Goal: Task Accomplishment & Management: Complete application form

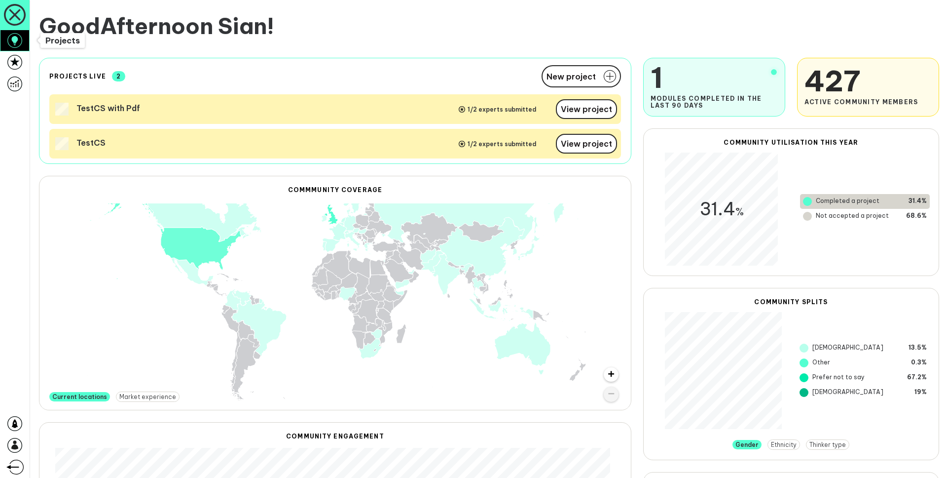
click at [16, 40] on icon at bounding box center [14, 40] width 6 height 9
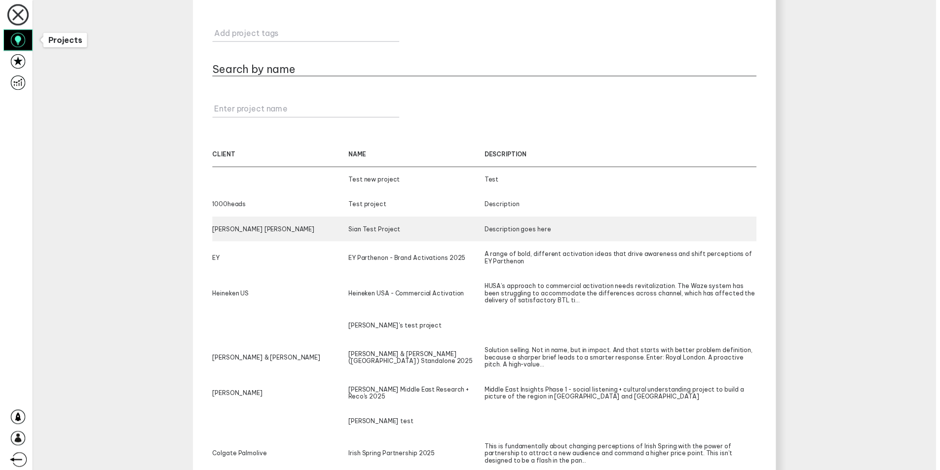
scroll to position [120, 0]
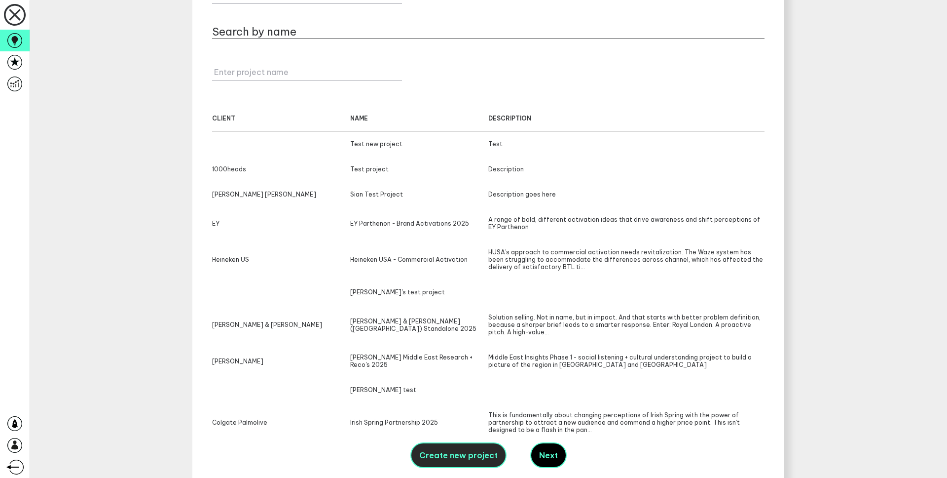
click at [455, 450] on span "Create new project" at bounding box center [458, 455] width 78 height 10
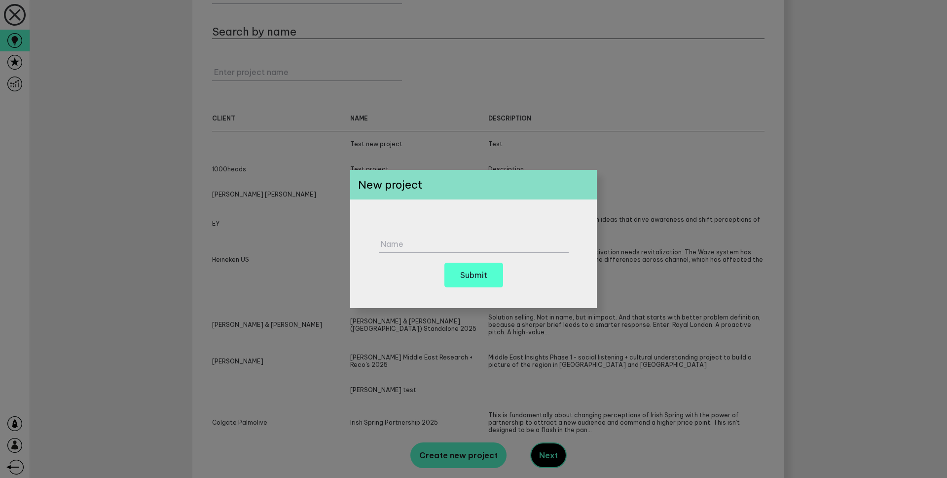
click at [409, 239] on label "Name" at bounding box center [476, 244] width 190 height 10
click at [409, 239] on input "Name" at bounding box center [474, 238] width 190 height 27
type input "Test project"
click at [439, 209] on div "Test project Name Submit" at bounding box center [473, 253] width 247 height 109
click at [470, 271] on h6 "Submit" at bounding box center [473, 275] width 27 height 8
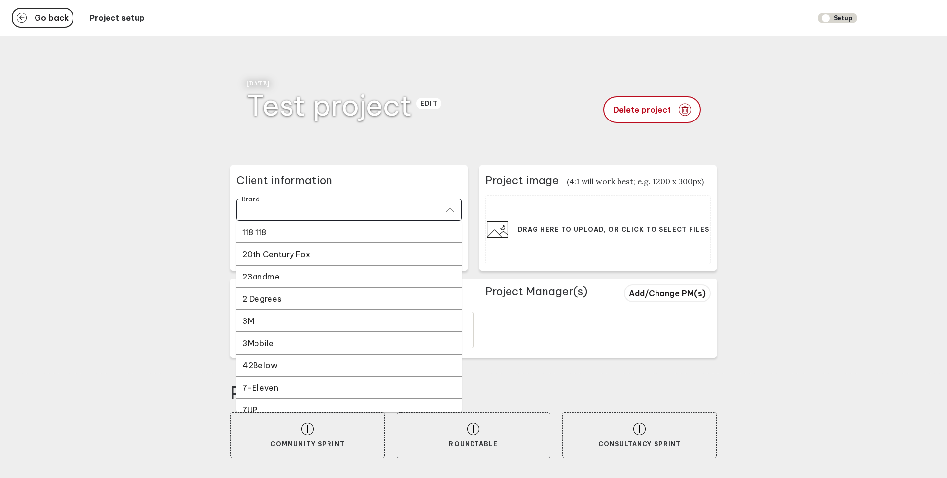
click at [299, 205] on input "Brand" at bounding box center [342, 210] width 199 height 11
click at [303, 251] on div "20th Century Fox" at bounding box center [349, 254] width 214 height 10
type input "20th Century Fox"
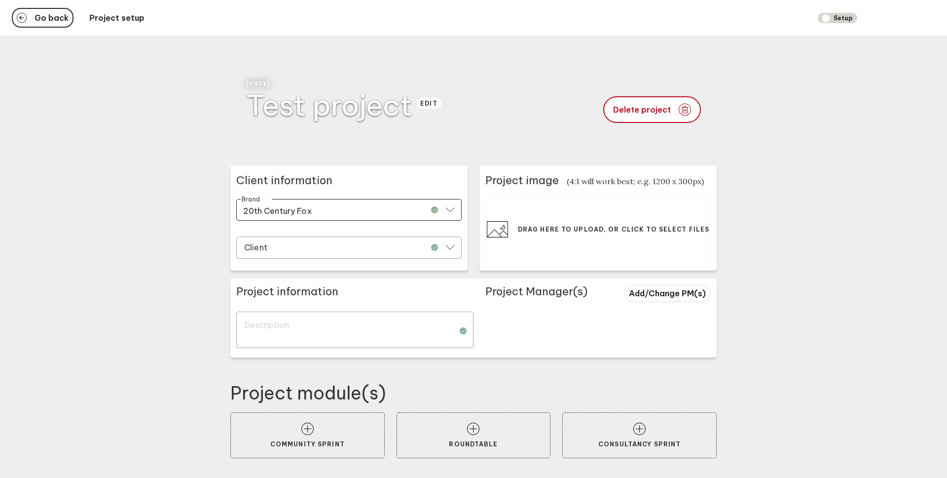
click at [276, 245] on input "Client" at bounding box center [342, 248] width 199 height 11
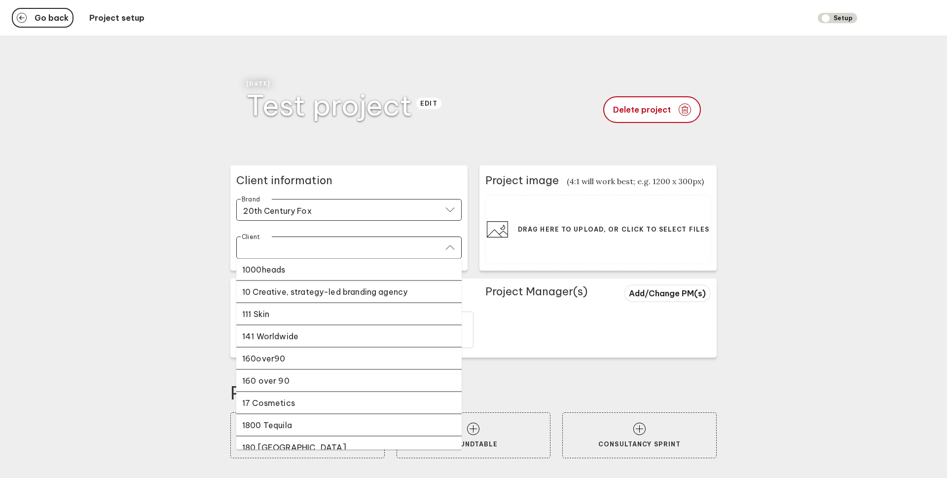
click at [298, 321] on li "111 Skin" at bounding box center [348, 314] width 225 height 22
type input "111 Skin"
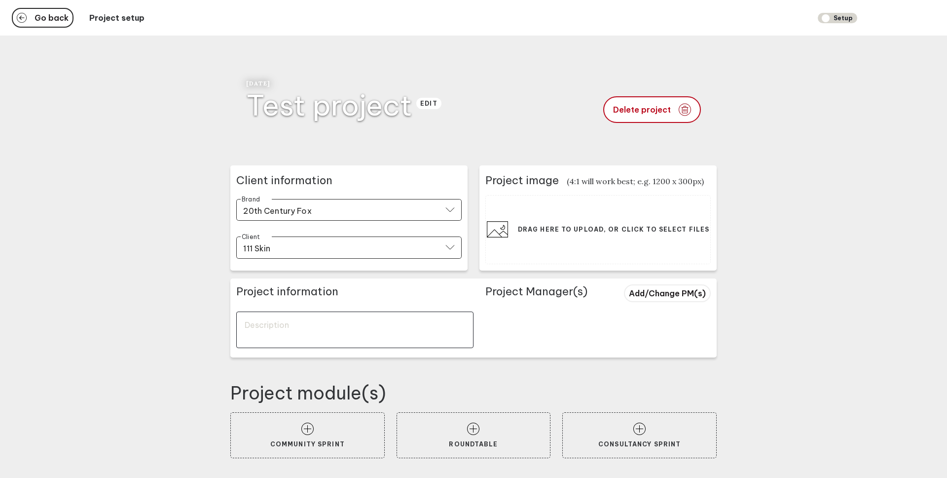
click at [262, 339] on textarea at bounding box center [354, 329] width 237 height 37
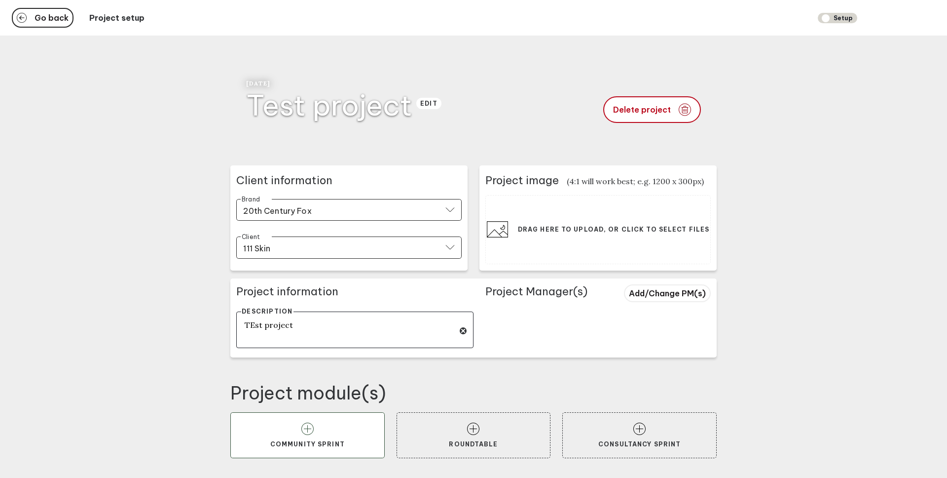
type textarea "TEst project"
click at [310, 431] on icon at bounding box center [307, 428] width 12 height 12
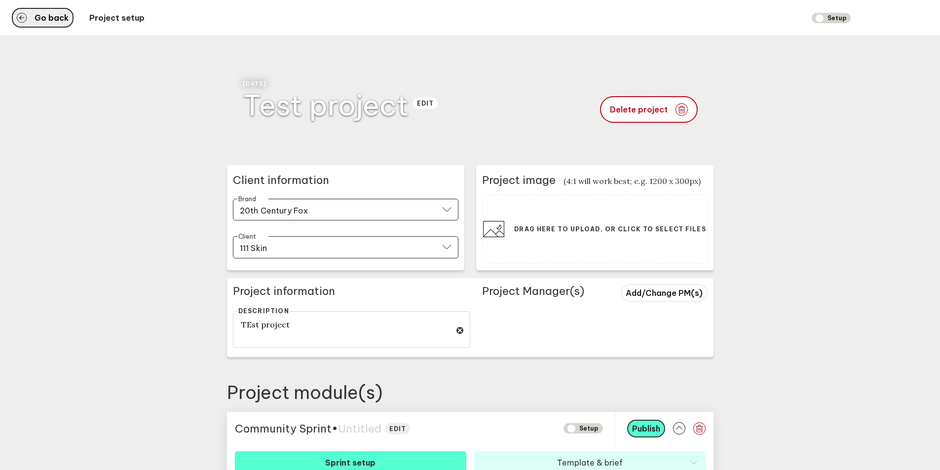
click at [46, 18] on span "Go back" at bounding box center [52, 18] width 34 height 8
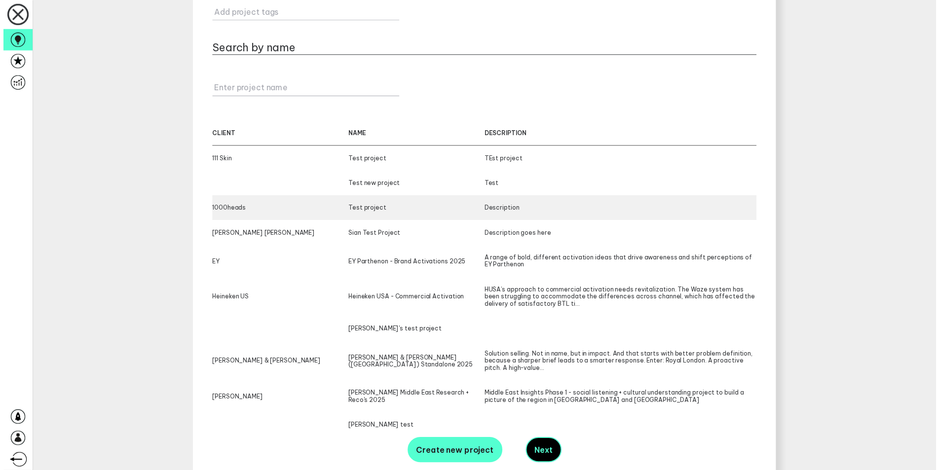
scroll to position [105, 0]
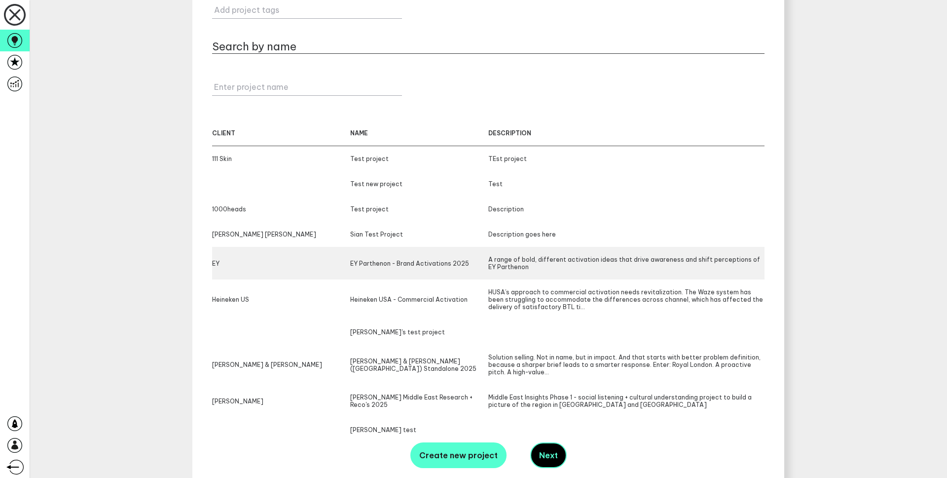
click at [251, 261] on div "EY" at bounding box center [281, 263] width 138 height 15
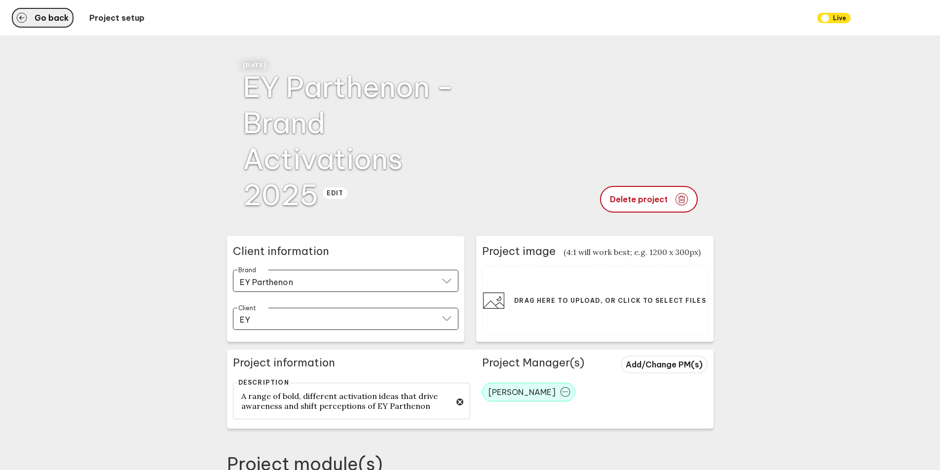
click at [51, 15] on span "Go back" at bounding box center [52, 18] width 34 height 8
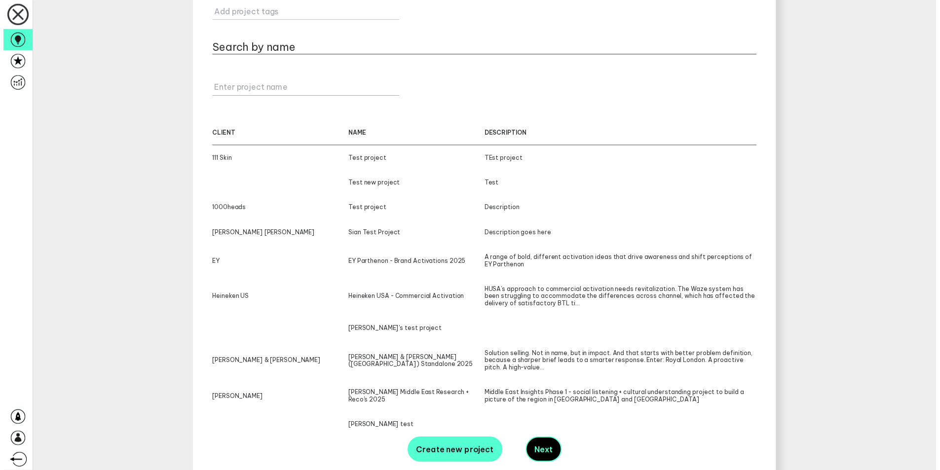
scroll to position [105, 0]
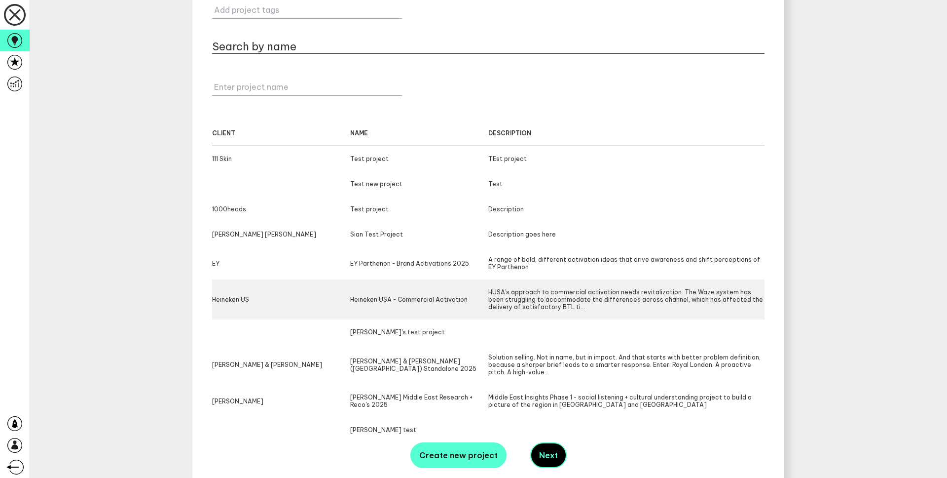
click at [236, 299] on div "Heineken US" at bounding box center [281, 299] width 138 height 22
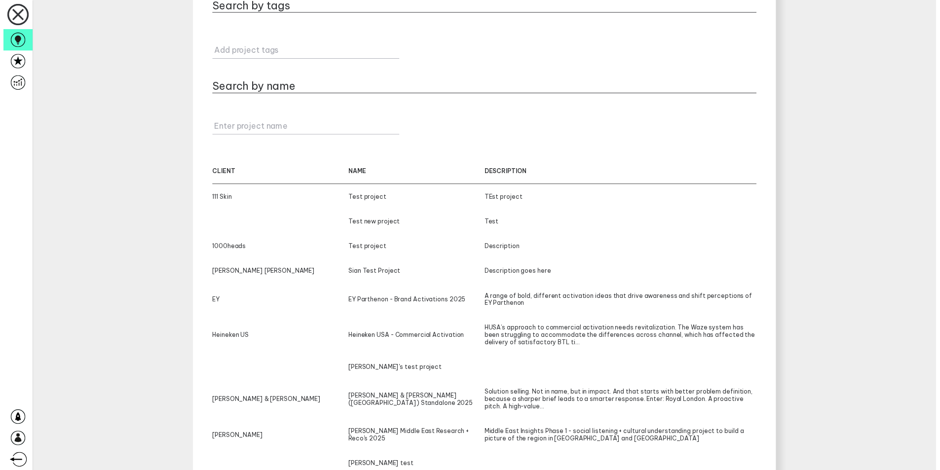
scroll to position [105, 0]
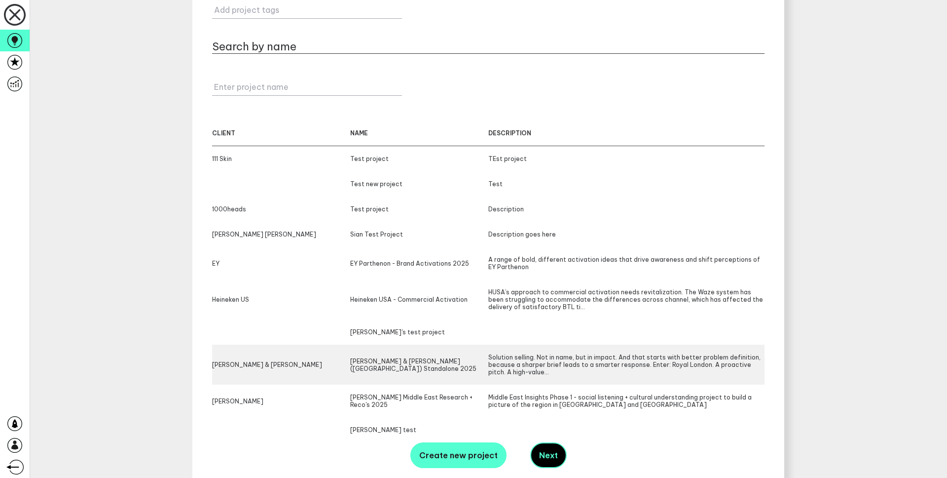
click at [395, 371] on div "[PERSON_NAME] & [PERSON_NAME] ([GEOGRAPHIC_DATA]) Standalone 2025" at bounding box center [419, 364] width 138 height 22
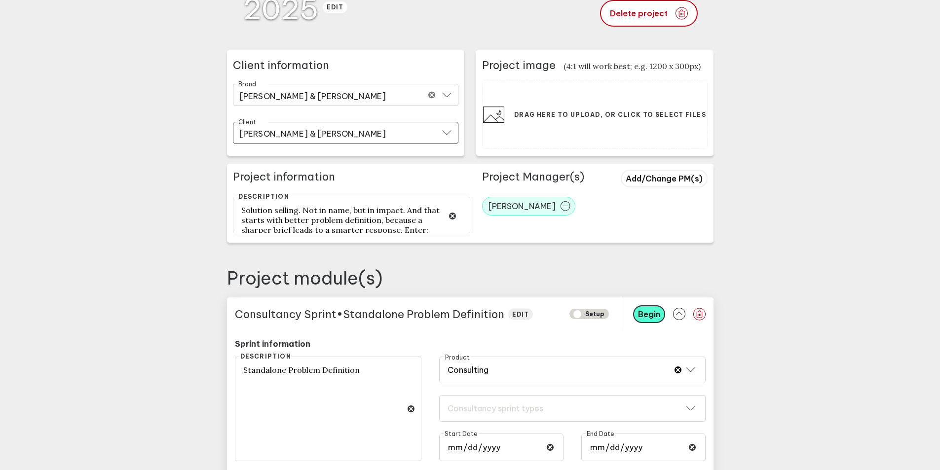
scroll to position [364, 0]
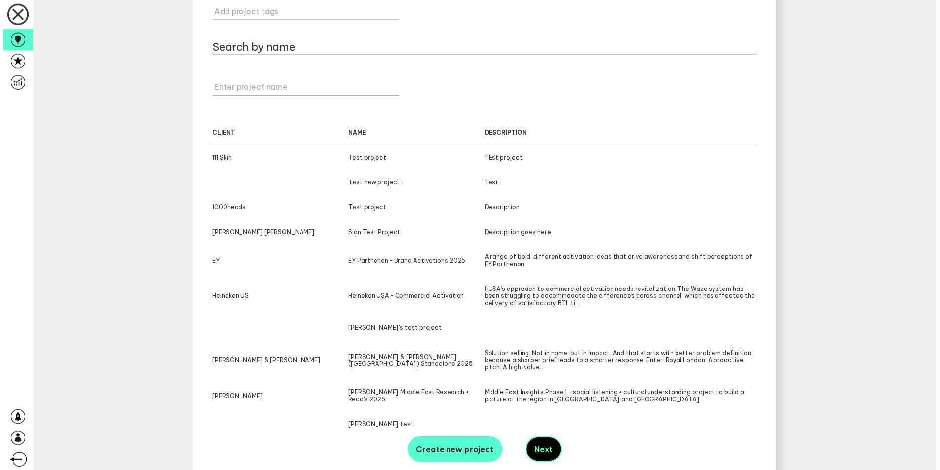
scroll to position [105, 0]
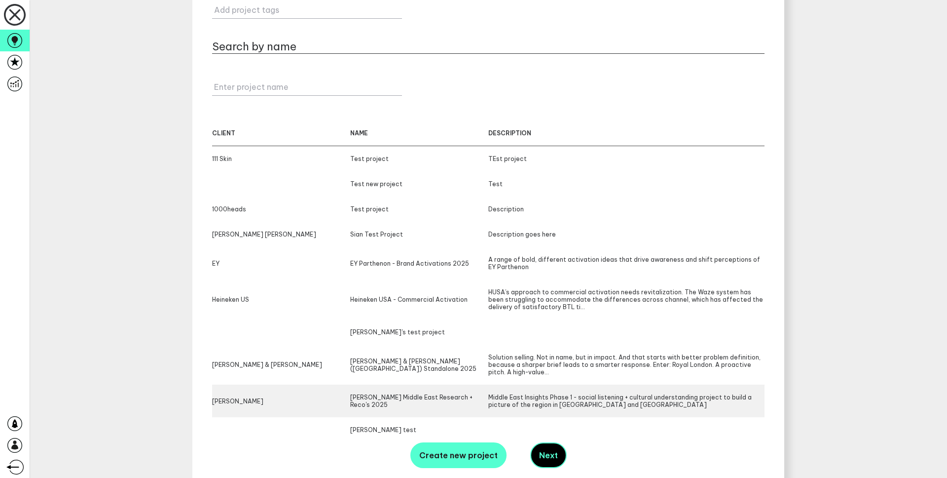
click at [417, 400] on div "[PERSON_NAME] Middle East Research + Reco's 2025" at bounding box center [419, 400] width 138 height 15
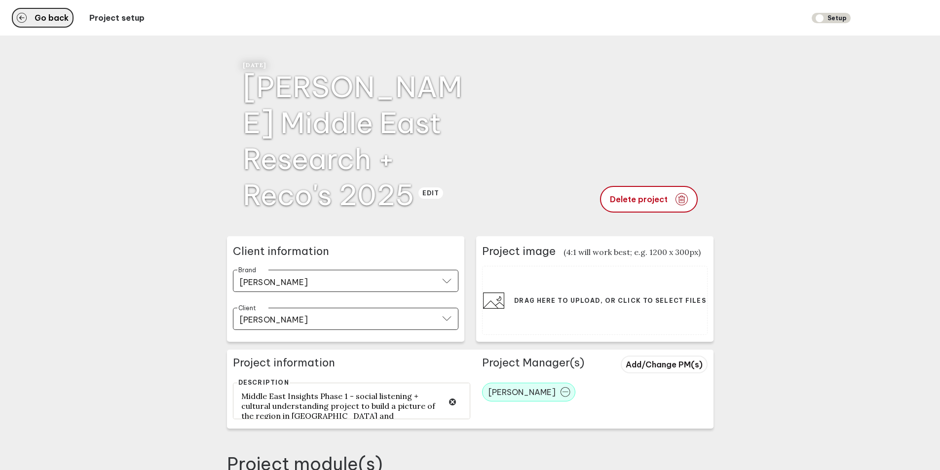
click at [71, 20] on button "Go back" at bounding box center [43, 18] width 62 height 20
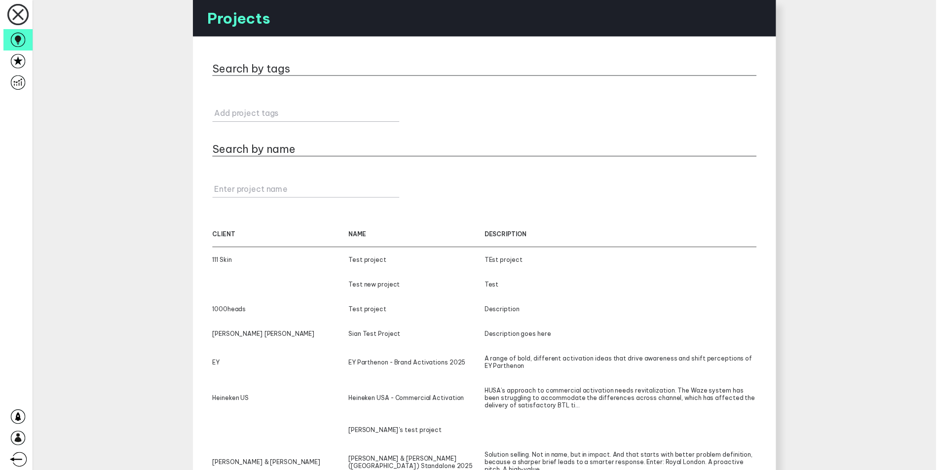
scroll to position [97, 0]
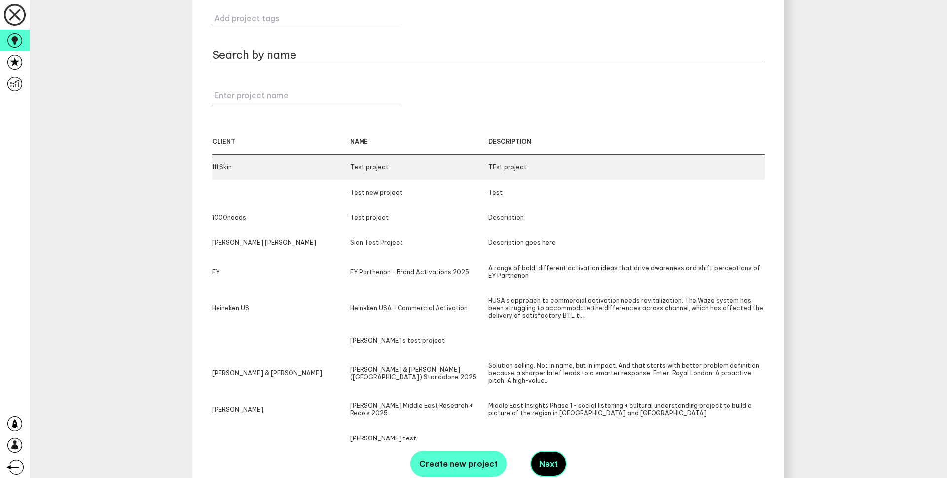
click at [349, 171] on div "111 [MEDICAL_DATA] project TEst project" at bounding box center [488, 166] width 553 height 25
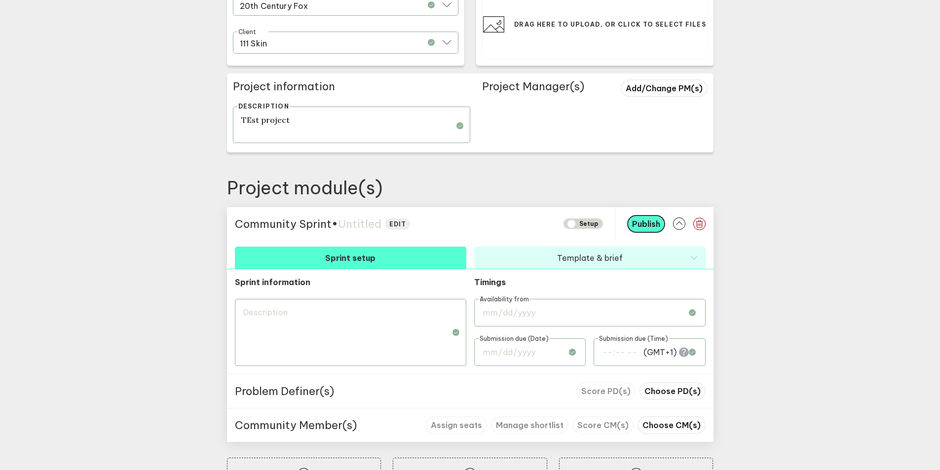
scroll to position [254, 0]
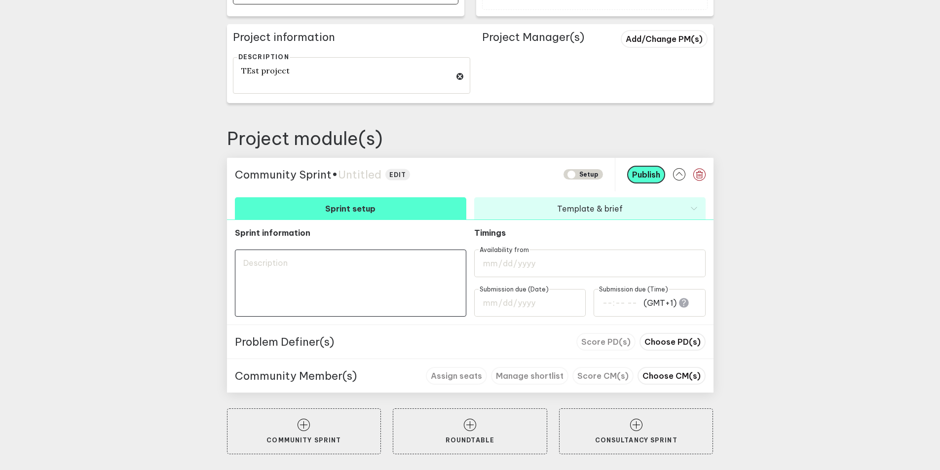
click at [285, 281] on textarea at bounding box center [350, 283] width 231 height 67
type textarea "D"
type textarea "De"
type textarea "Des"
type textarea "Desc"
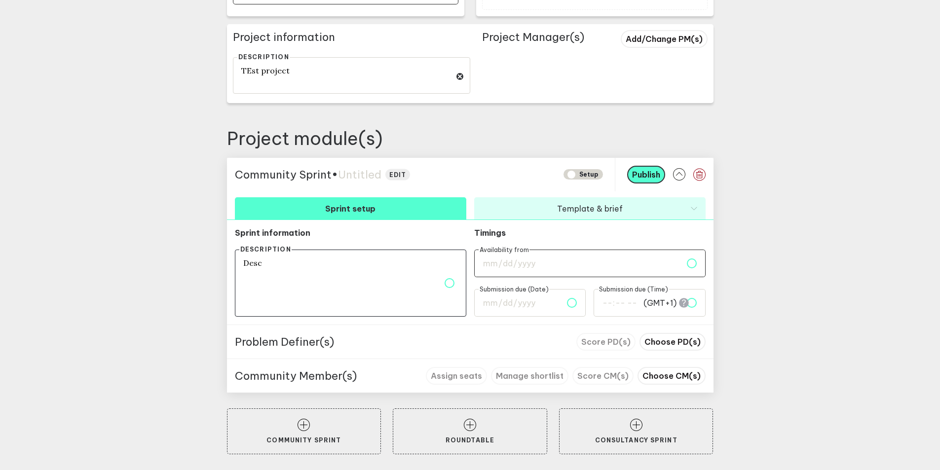
type textarea "Descr"
type textarea "Descri"
type textarea "Descrip"
type textarea "Descript"
type textarea "Descripti"
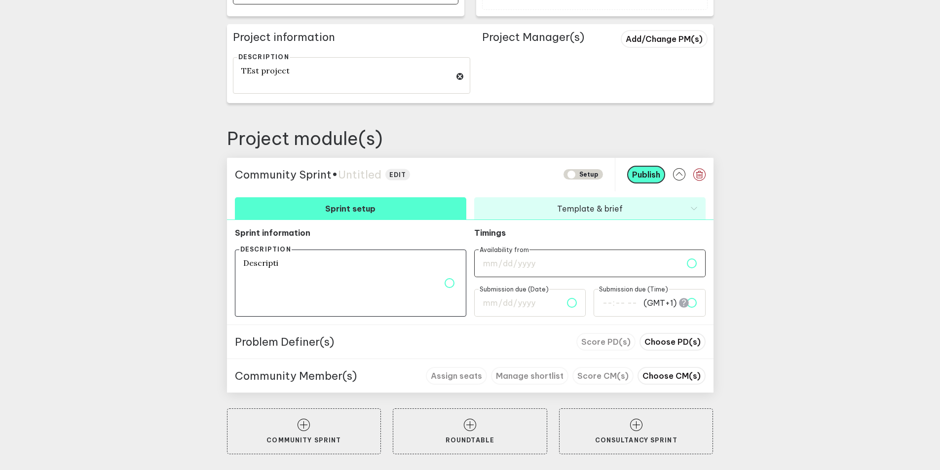
type textarea "Descriptio"
type textarea "Description"
click at [521, 260] on input "date" at bounding box center [589, 264] width 231 height 28
type input "[DATE]"
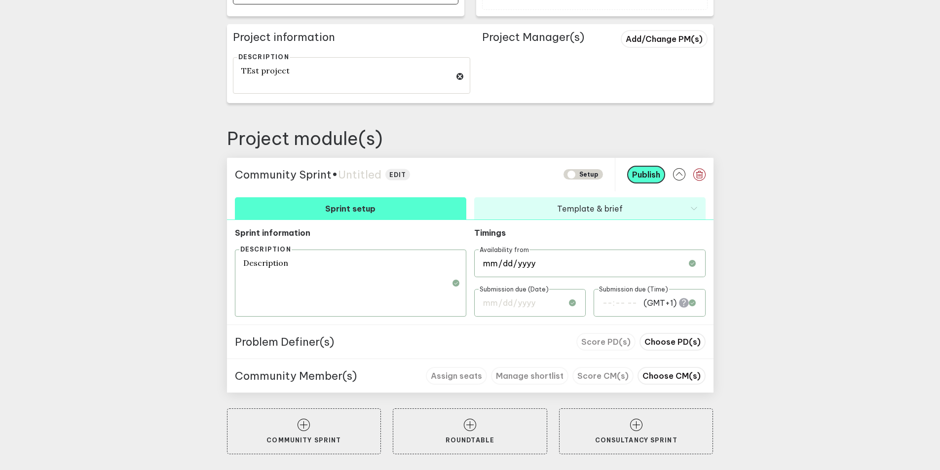
click at [518, 306] on input "date" at bounding box center [530, 303] width 112 height 28
type input "[DATE]"
type input "00:00"
type input "[DATE]"
click at [672, 339] on span "Choose PD(s)" at bounding box center [672, 342] width 56 height 10
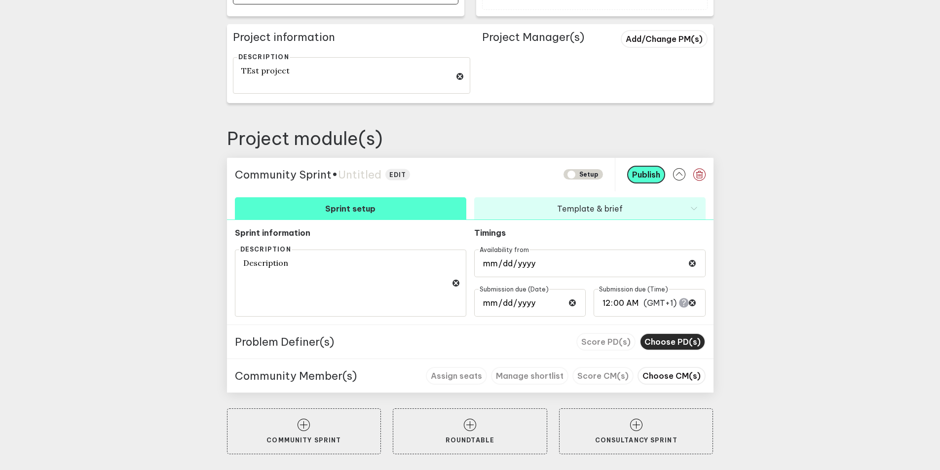
scroll to position [247, 0]
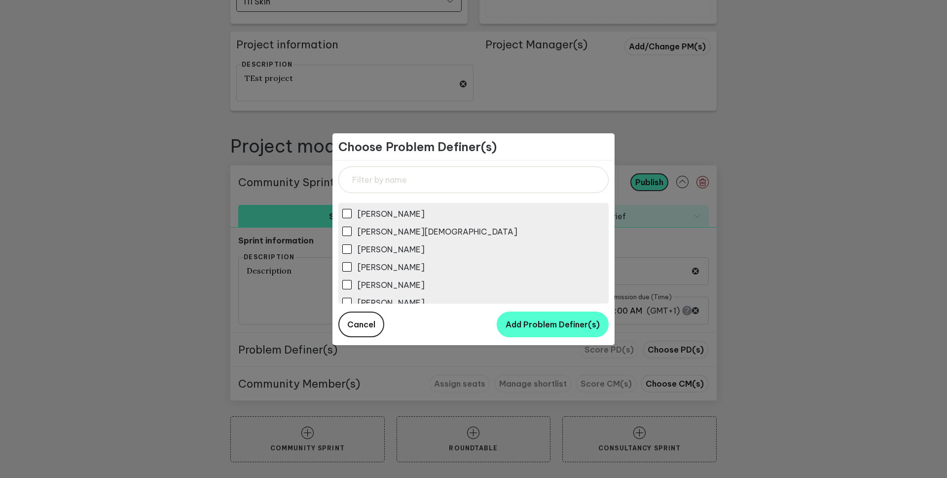
click at [348, 248] on input "[PERSON_NAME]" at bounding box center [346, 248] width 9 height 9
checkbox input "true"
click at [515, 319] on button "Add Problem Definer(s)" at bounding box center [553, 324] width 112 height 26
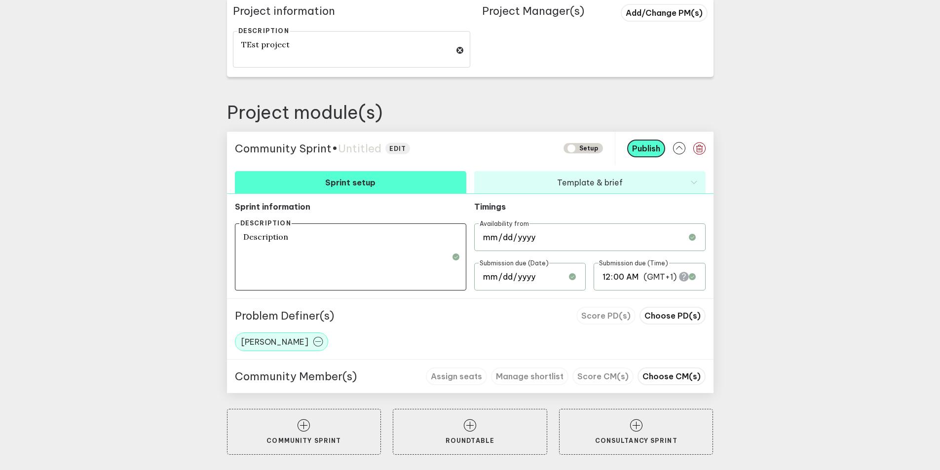
scroll to position [281, 0]
click at [671, 377] on span "Choose CM(s)" at bounding box center [671, 376] width 58 height 10
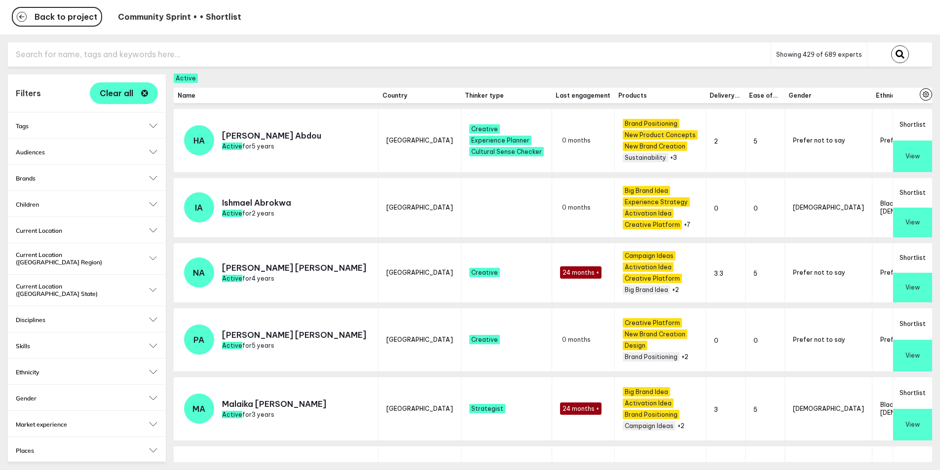
click at [916, 115] on button "Shortlist" at bounding box center [912, 125] width 39 height 32
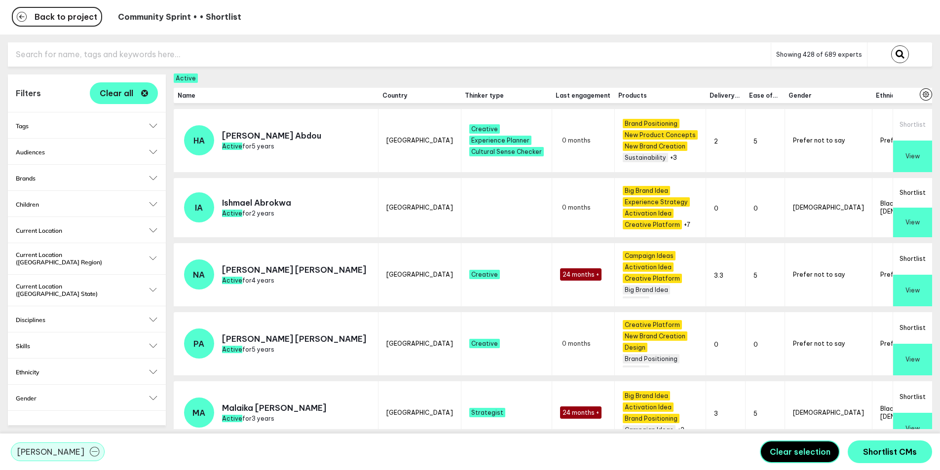
click at [913, 181] on button "Shortlist" at bounding box center [912, 193] width 39 height 30
click at [876, 450] on span "Shortlist CMs" at bounding box center [890, 452] width 54 height 10
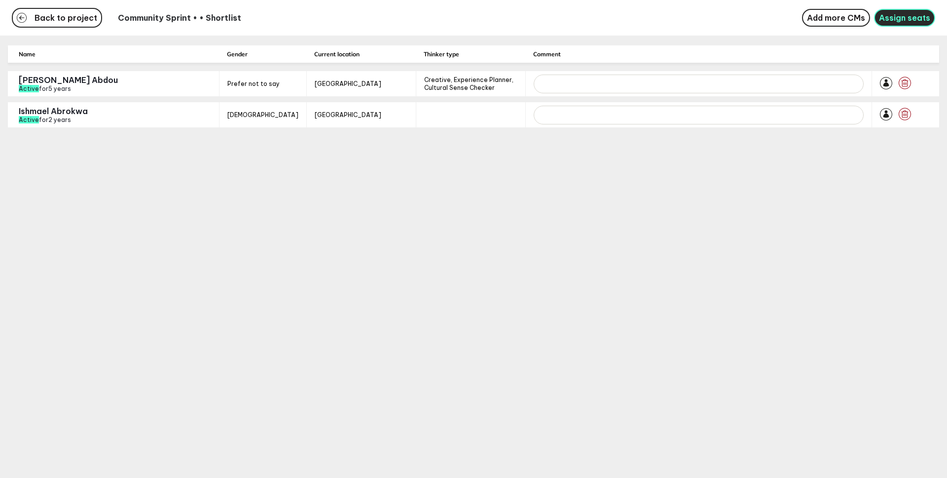
click at [892, 19] on span "Assign seats" at bounding box center [904, 18] width 51 height 10
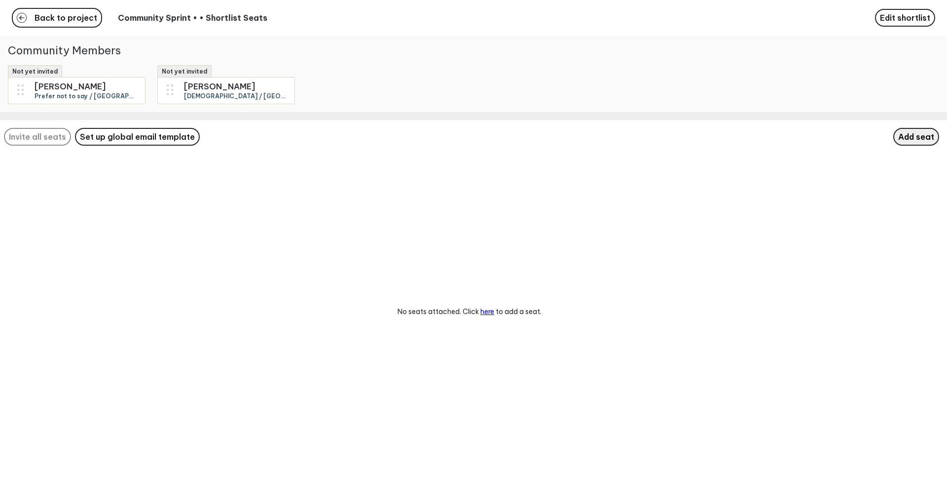
click at [929, 142] on span "Add seat" at bounding box center [916, 137] width 36 height 10
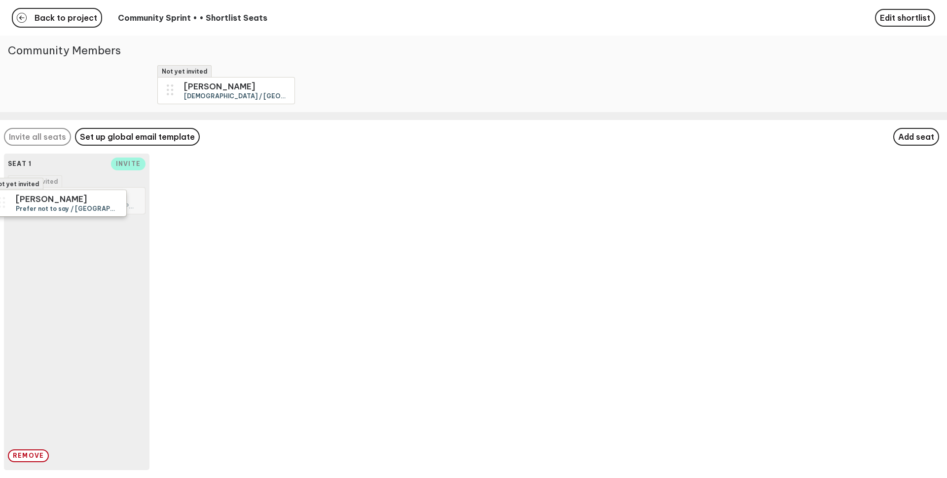
drag, startPoint x: 96, startPoint y: 93, endPoint x: 77, endPoint y: 208, distance: 116.0
click at [77, 208] on div "Not yet invited [PERSON_NAME] not to say / [GEOGRAPHIC_DATA] / Creative, Experi…" at bounding box center [473, 239] width 947 height 478
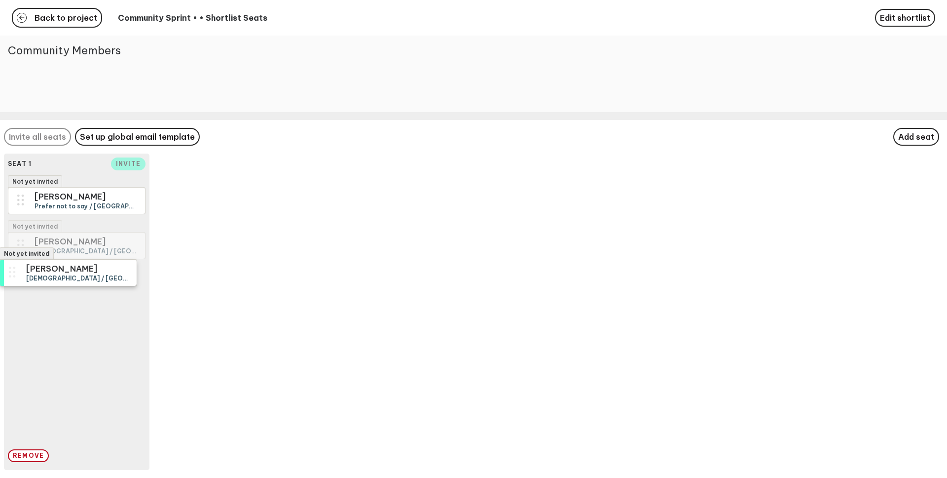
drag, startPoint x: 99, startPoint y: 89, endPoint x: 93, endPoint y: 267, distance: 177.7
click at [93, 267] on div "Not yet invited [PERSON_NAME] [DEMOGRAPHIC_DATA] / [GEOGRAPHIC_DATA] / N/A Back…" at bounding box center [473, 239] width 947 height 478
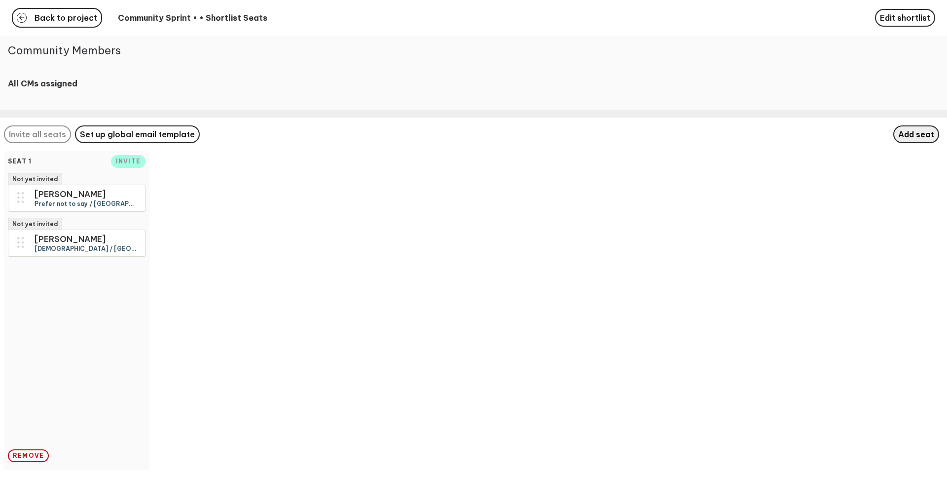
click at [921, 139] on span "Add seat" at bounding box center [916, 134] width 36 height 10
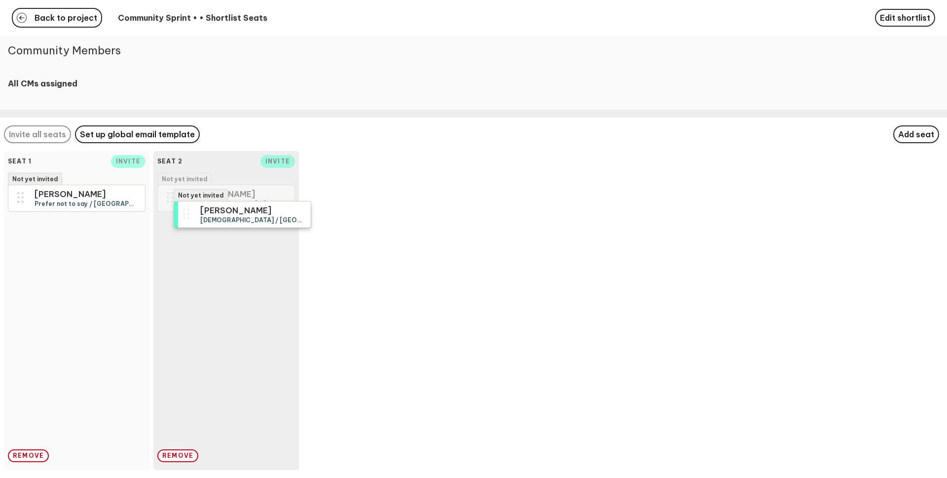
drag, startPoint x: 45, startPoint y: 258, endPoint x: 213, endPoint y: 216, distance: 172.5
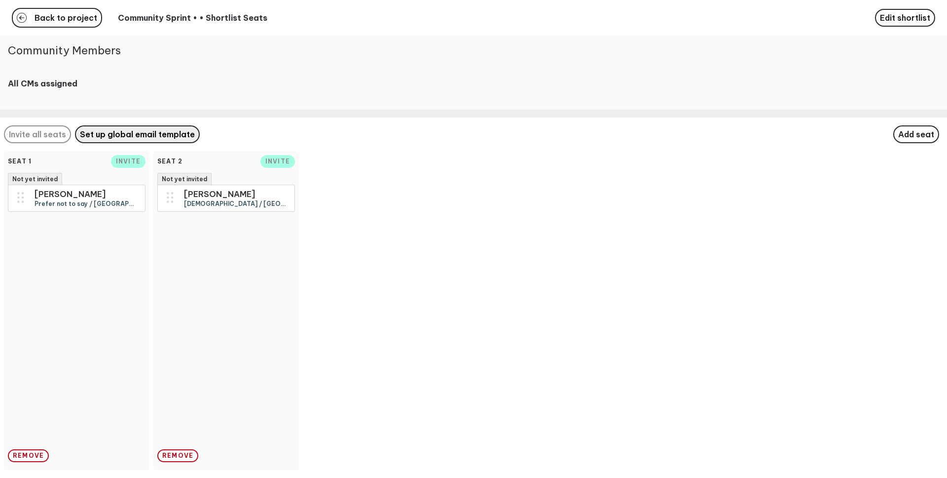
click at [159, 139] on span "Set up global email template" at bounding box center [137, 134] width 115 height 10
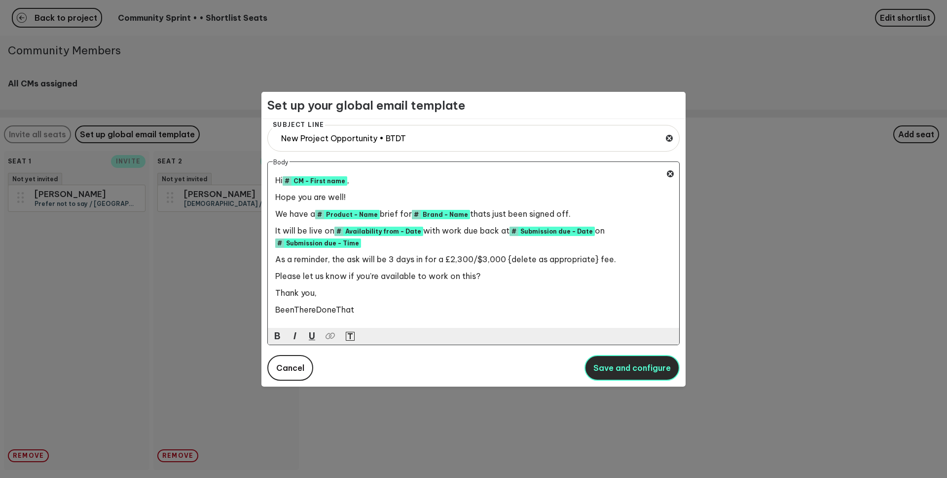
click at [619, 366] on span "Save and configure" at bounding box center [632, 368] width 77 height 10
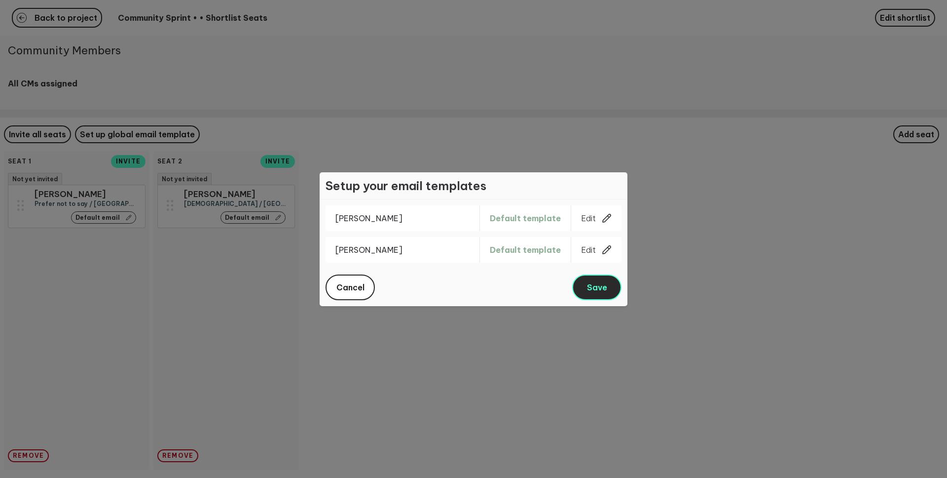
click at [594, 297] on button "Save" at bounding box center [596, 287] width 49 height 26
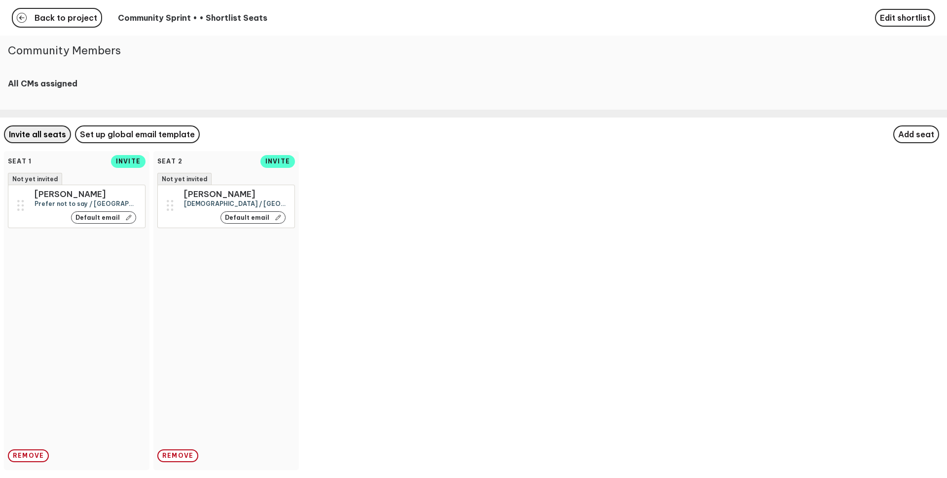
click at [38, 143] on button "Invite all seats" at bounding box center [37, 134] width 67 height 18
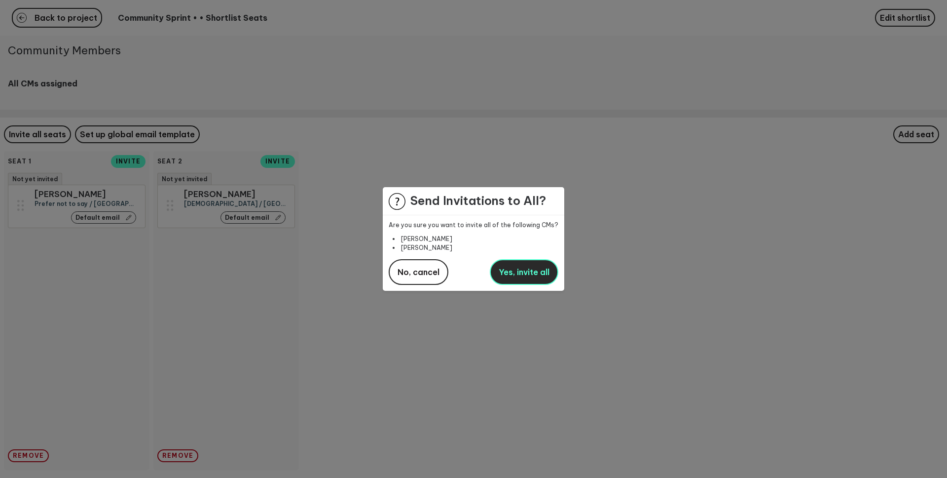
click at [500, 267] on span "Yes, invite all" at bounding box center [524, 272] width 51 height 10
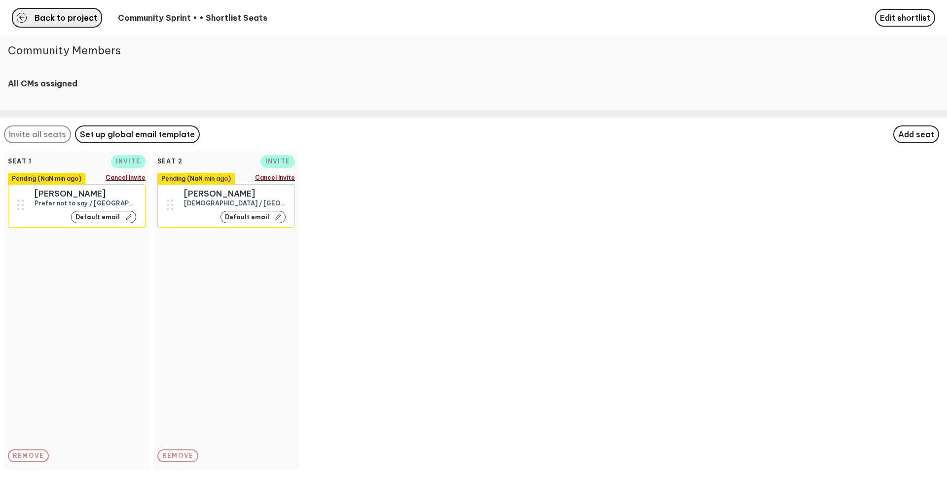
click at [60, 21] on span "Back to project" at bounding box center [66, 18] width 63 height 8
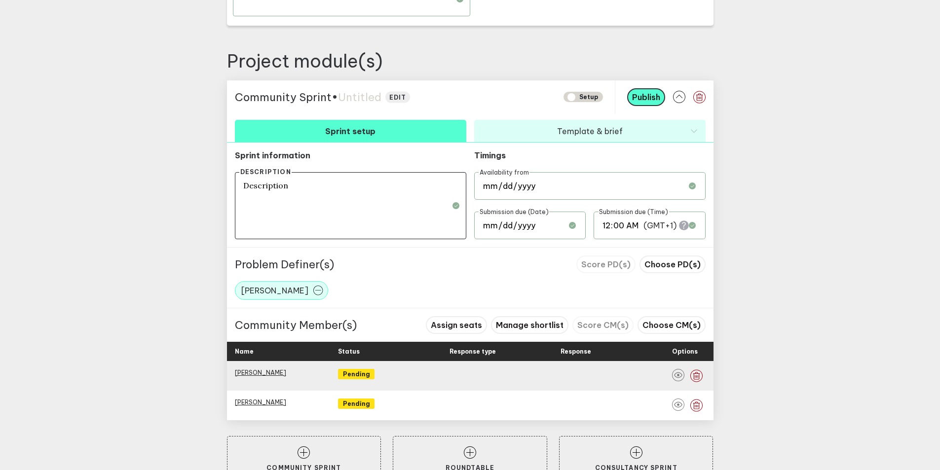
scroll to position [359, 0]
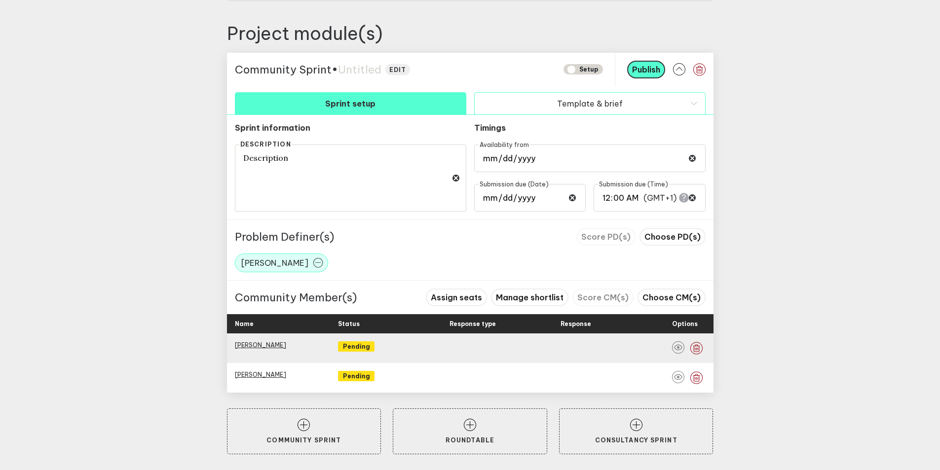
click at [551, 107] on button "Template & brief" at bounding box center [589, 103] width 231 height 22
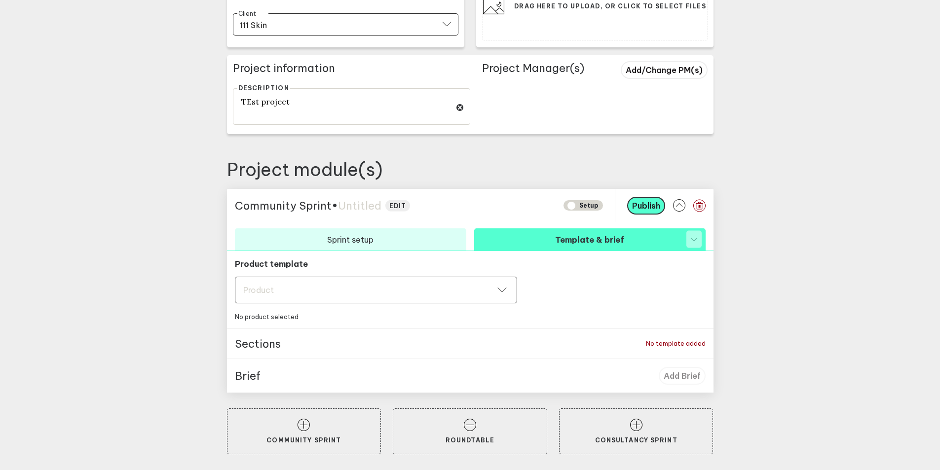
click at [313, 293] on div "Product" at bounding box center [375, 290] width 265 height 10
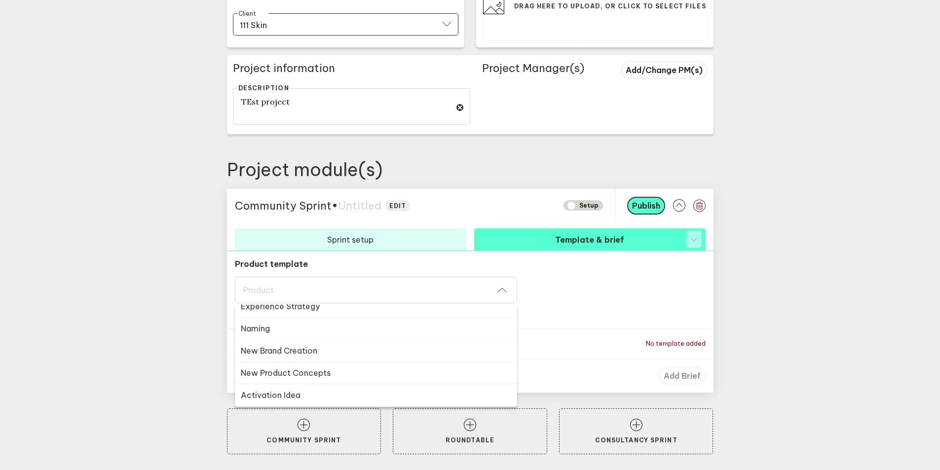
scroll to position [273, 0]
click at [287, 353] on span "Activation Idea" at bounding box center [271, 353] width 60 height 10
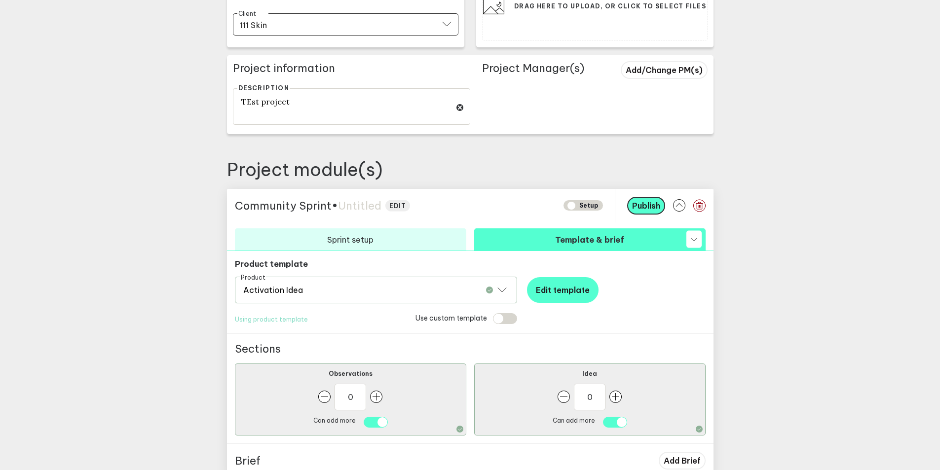
click at [667, 272] on div "Product template Product Activation Idea Edit template Using product template U…" at bounding box center [470, 292] width 471 height 67
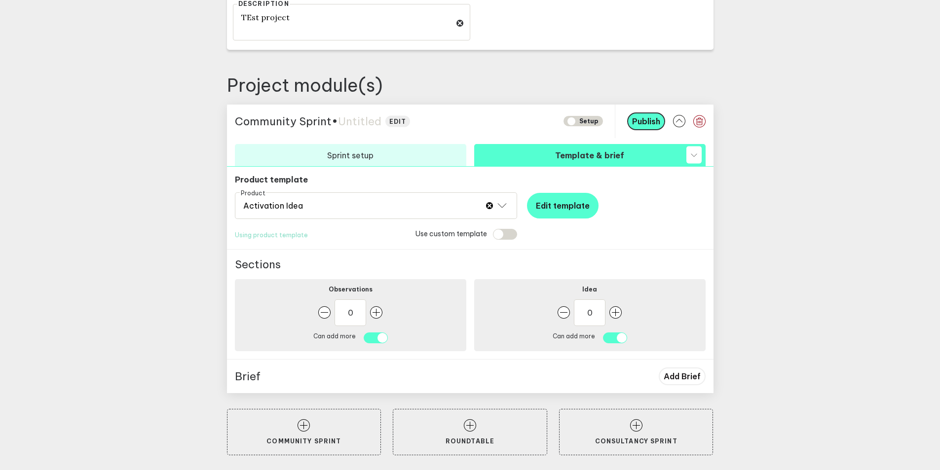
scroll to position [308, 0]
click at [696, 376] on span "Add Brief" at bounding box center [682, 376] width 37 height 10
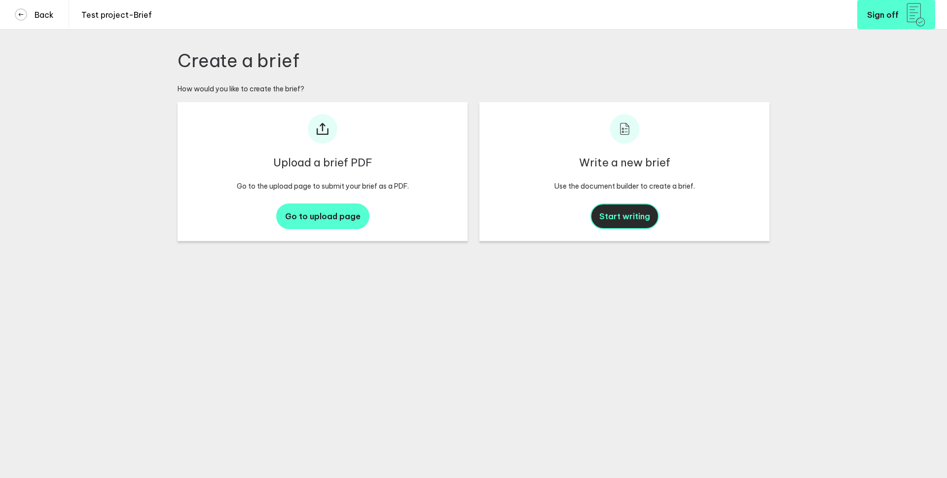
click at [611, 220] on span "Start writing" at bounding box center [624, 216] width 51 height 10
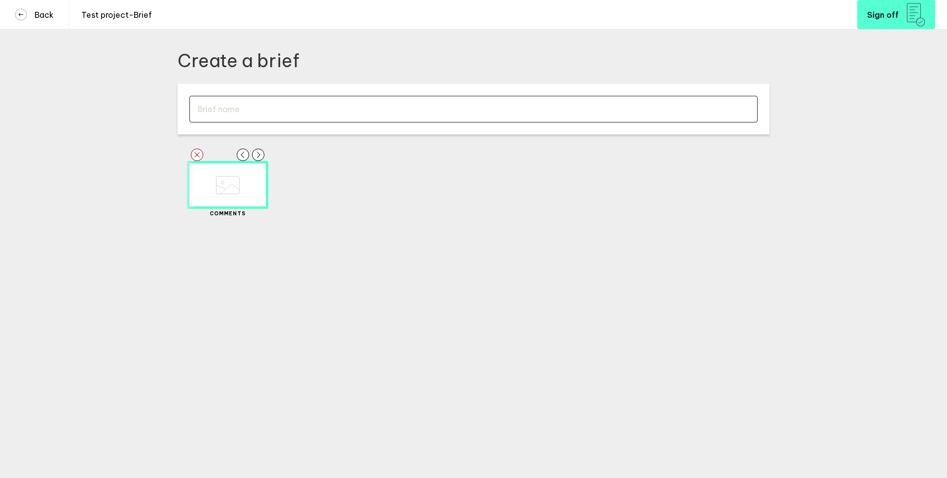
click at [231, 120] on input "text" at bounding box center [473, 109] width 568 height 27
click at [227, 108] on input "text" at bounding box center [473, 109] width 568 height 27
type input "Coca Cola rebranding brief"
click at [268, 216] on div "Delete Created with Sketch. Move Left Created with Sketch. Move Right Created w…" at bounding box center [474, 185] width 592 height 78
click at [267, 184] on icon "button" at bounding box center [268, 184] width 12 height 12
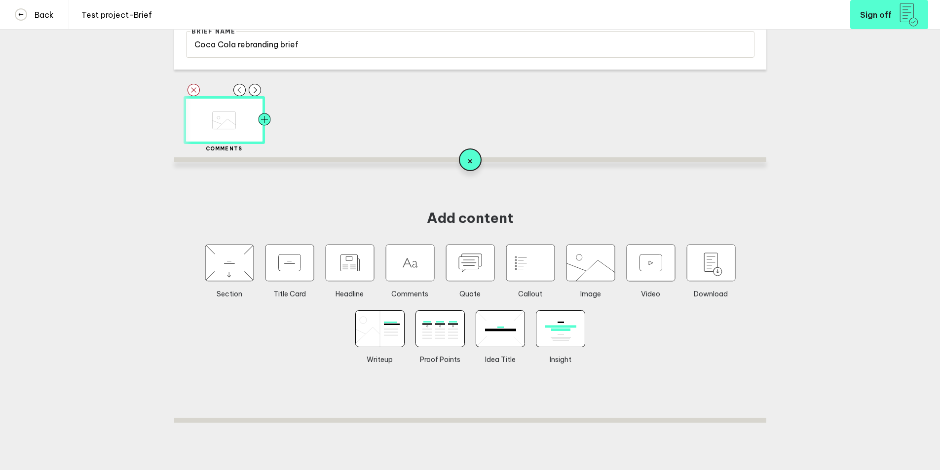
scroll to position [89, 0]
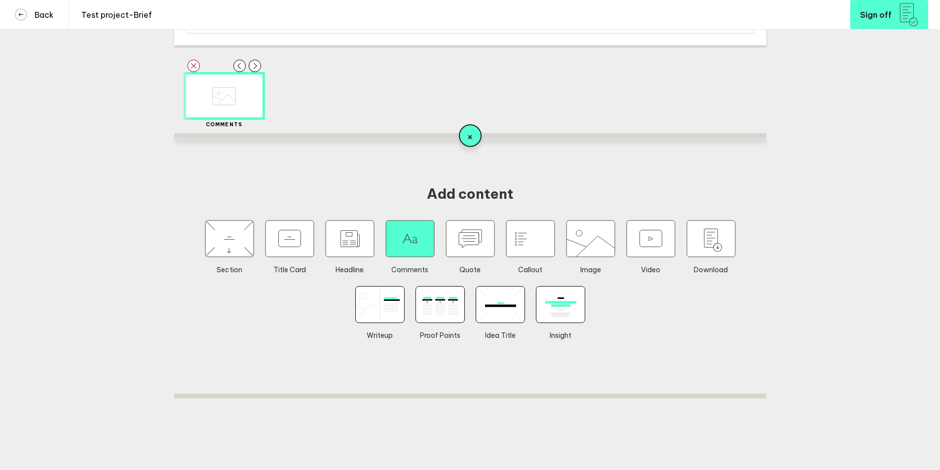
click at [418, 250] on icon "button" at bounding box center [410, 239] width 48 height 37
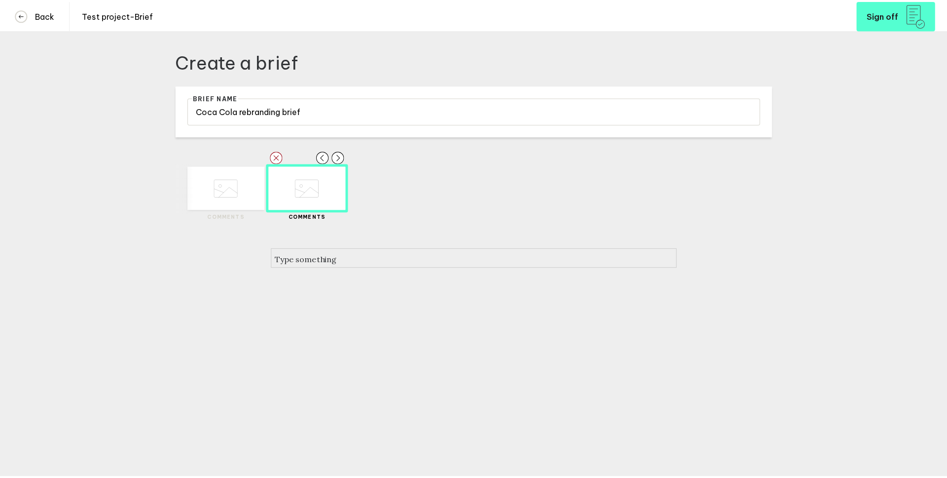
scroll to position [0, 0]
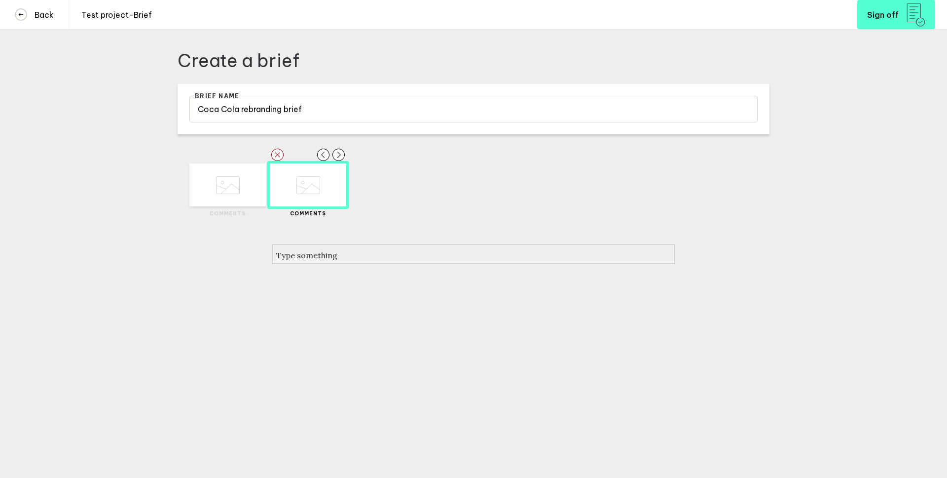
click at [334, 261] on div at bounding box center [473, 255] width 395 height 12
click at [494, 216] on div "Delete Created with Sketch. Move Left Created with Sketch. Move Right Created w…" at bounding box center [474, 185] width 592 height 78
click at [316, 257] on span "Text in here" at bounding box center [298, 255] width 45 height 10
click at [880, 14] on span "Sign off" at bounding box center [883, 15] width 32 height 8
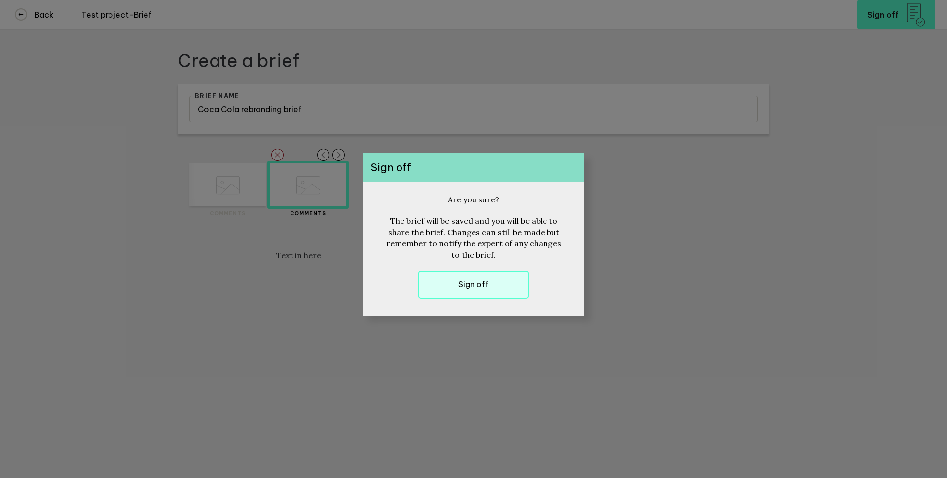
click at [473, 292] on button "Sign off" at bounding box center [473, 284] width 111 height 28
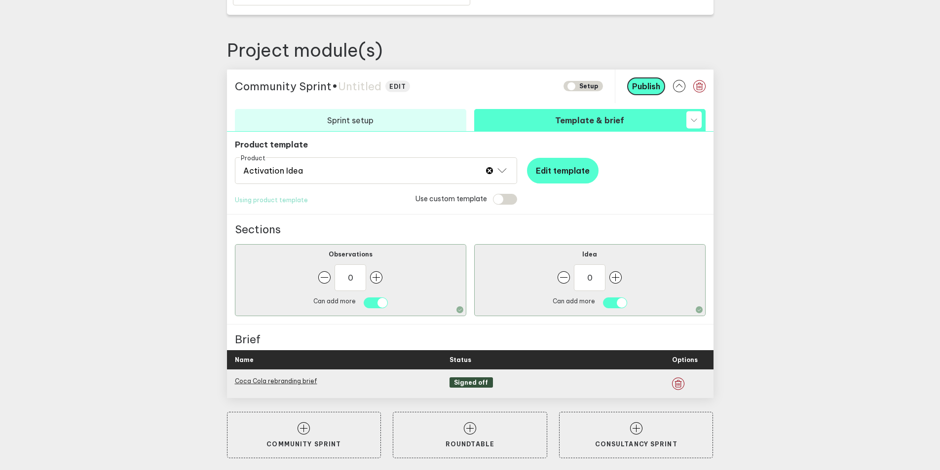
scroll to position [346, 0]
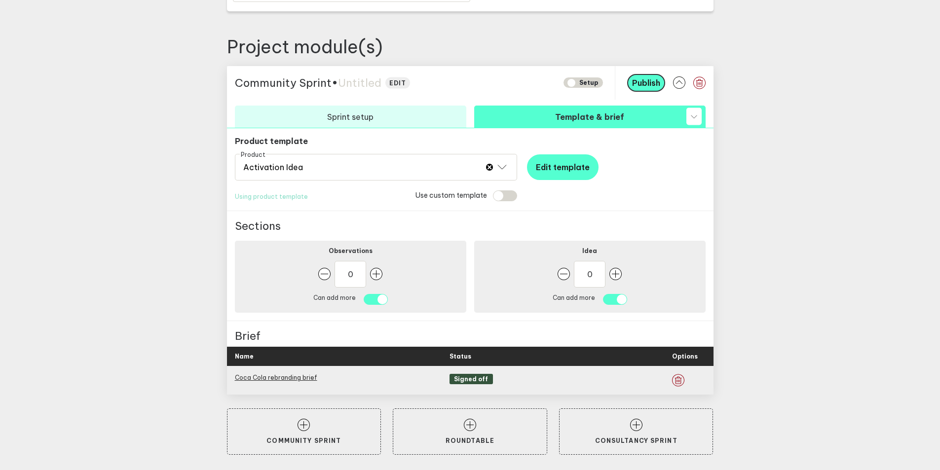
click at [598, 119] on button "Template & brief" at bounding box center [589, 117] width 231 height 22
click at [597, 113] on button "Template & brief" at bounding box center [589, 117] width 231 height 22
click at [379, 113] on button "Sprint setup" at bounding box center [350, 117] width 231 height 22
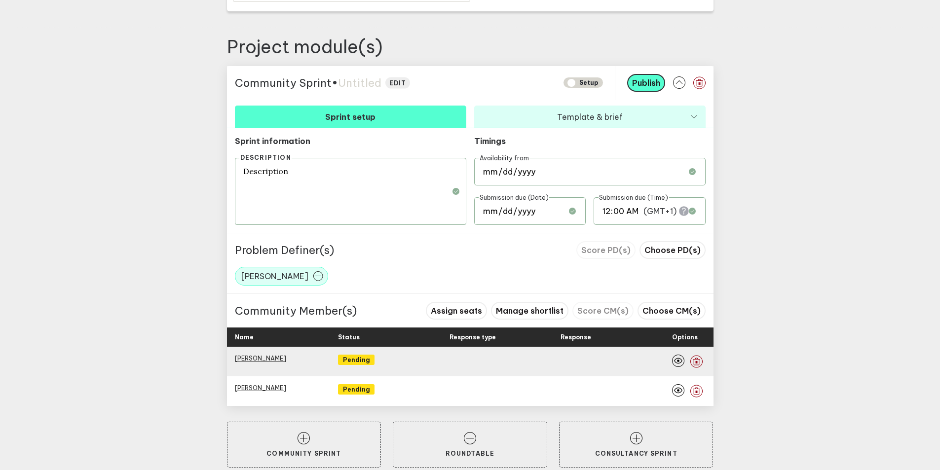
click at [363, 86] on span "Untitled" at bounding box center [359, 83] width 43 height 14
type textarea "CS Sian"
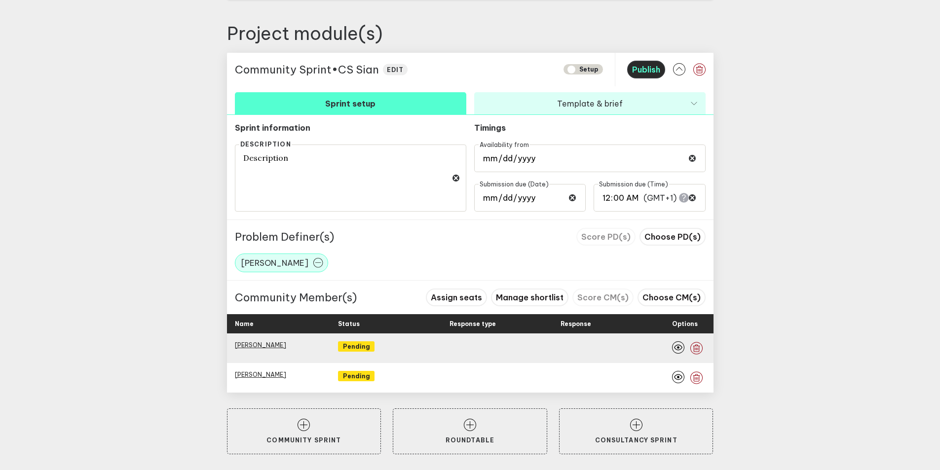
click at [647, 69] on span "Publish" at bounding box center [646, 70] width 28 height 10
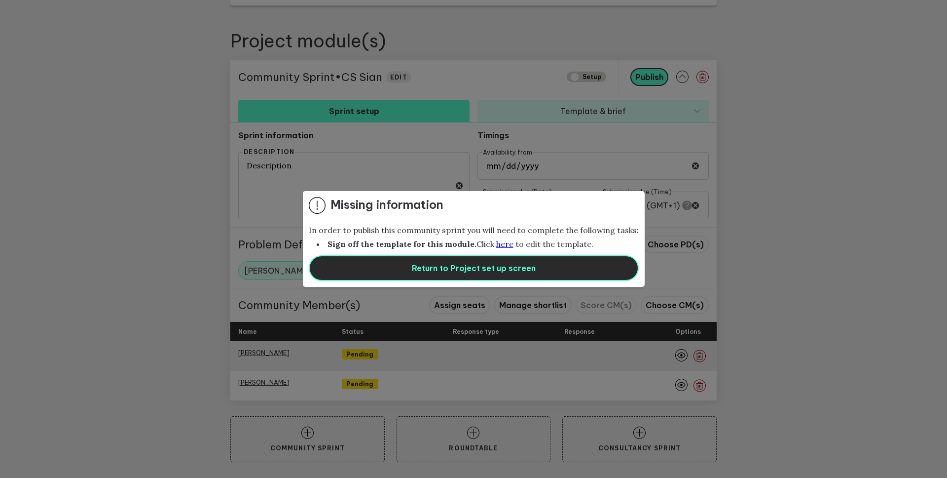
click at [389, 273] on button "Return to Project set up screen" at bounding box center [474, 268] width 330 height 26
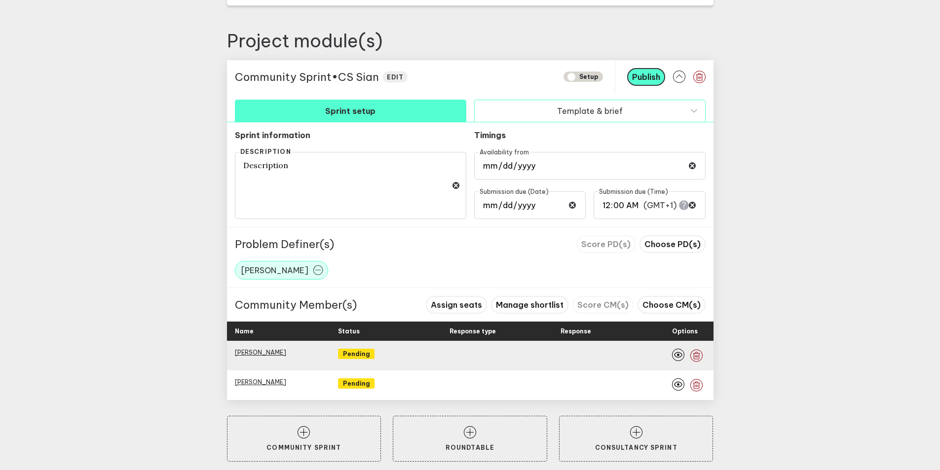
click at [591, 118] on button "Template & brief" at bounding box center [589, 111] width 231 height 22
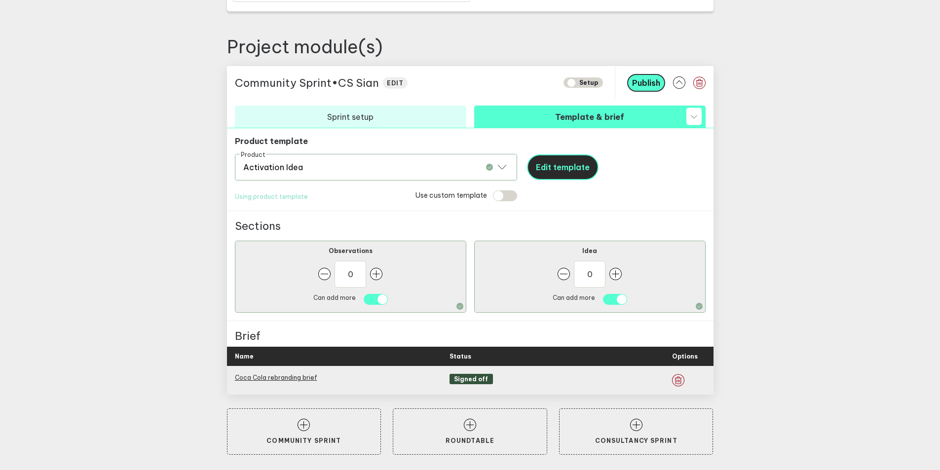
click at [575, 168] on span "Edit template" at bounding box center [563, 167] width 54 height 10
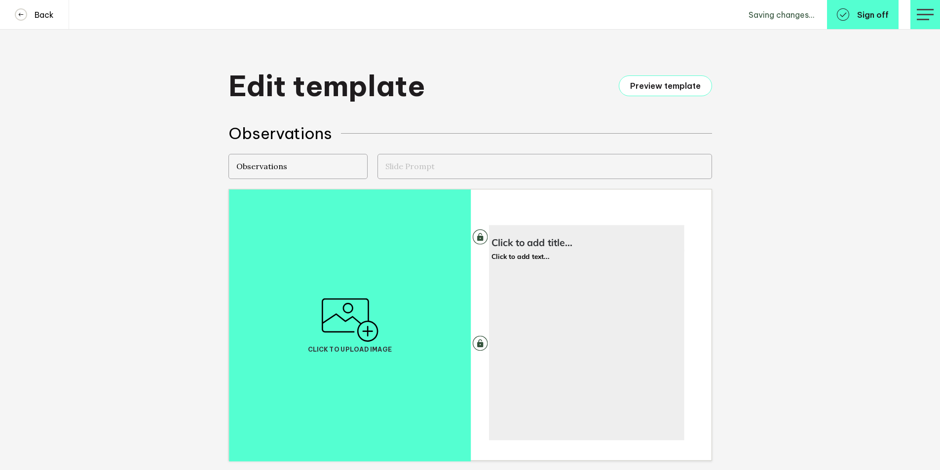
scroll to position [2, 0]
click at [543, 240] on span "Click to add title..." at bounding box center [531, 242] width 81 height 12
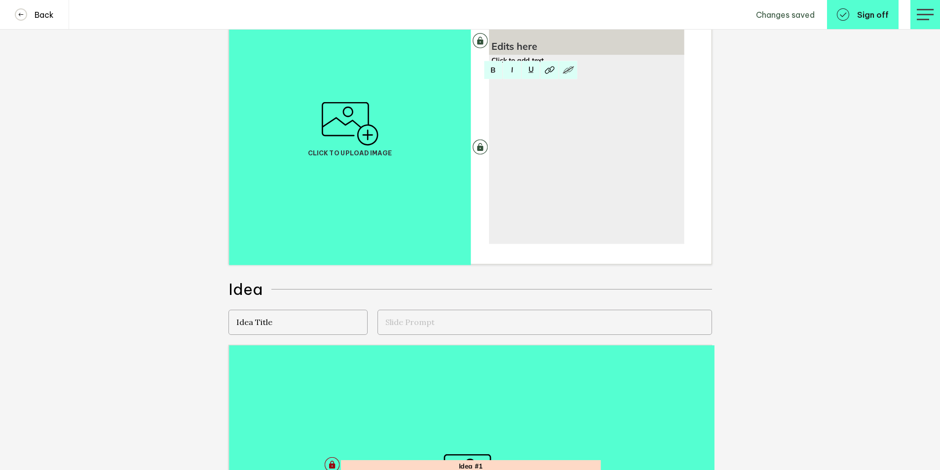
scroll to position [0, 0]
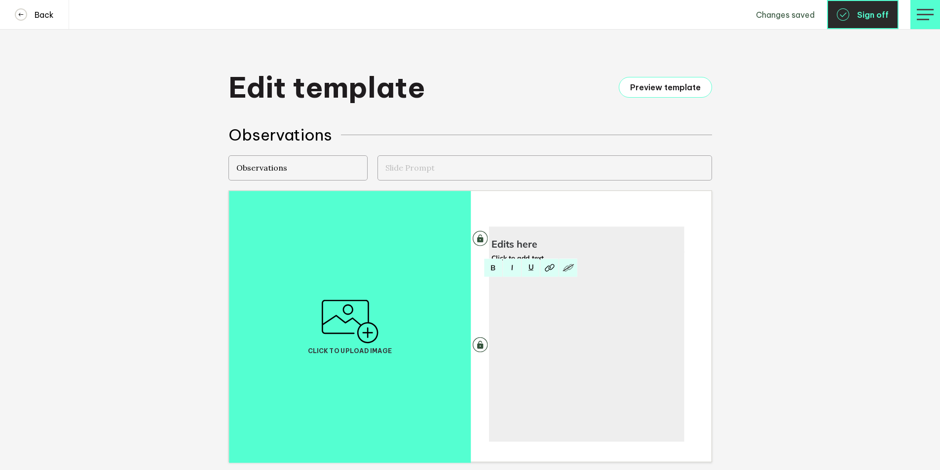
click at [854, 19] on button "Sign off" at bounding box center [863, 14] width 72 height 29
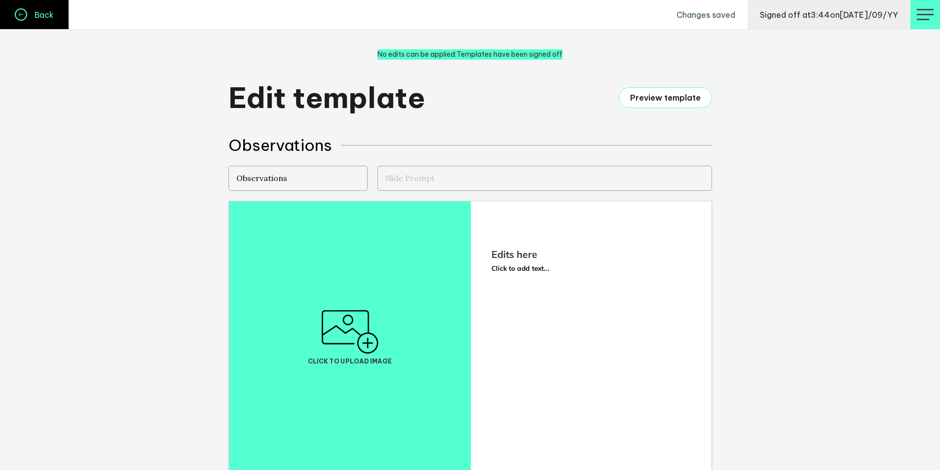
click at [32, 21] on link "Back" at bounding box center [34, 14] width 69 height 29
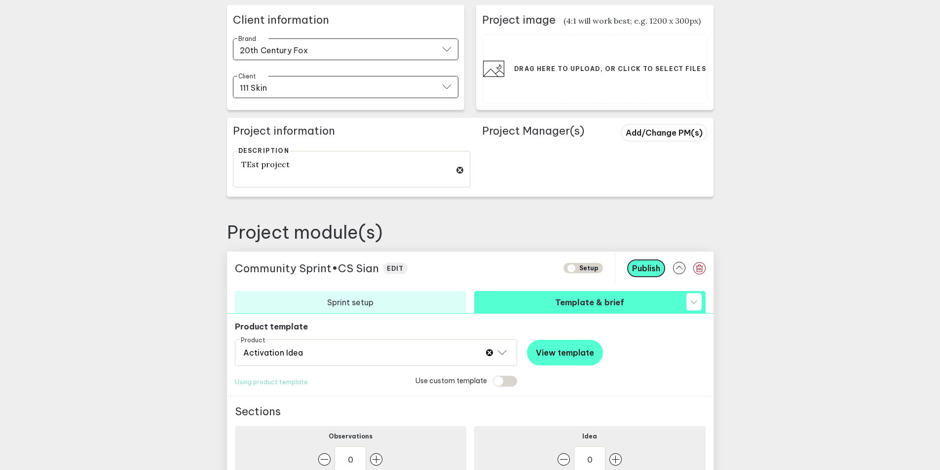
scroll to position [158, 0]
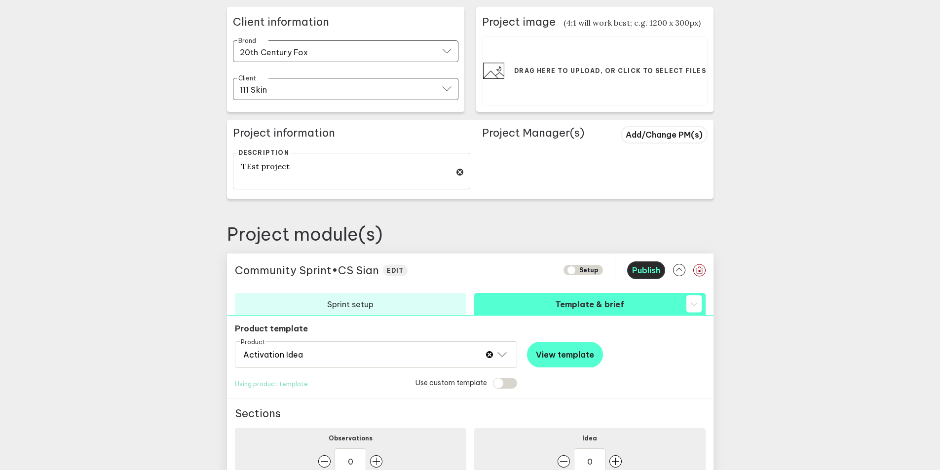
click at [654, 272] on span "Publish" at bounding box center [646, 270] width 28 height 10
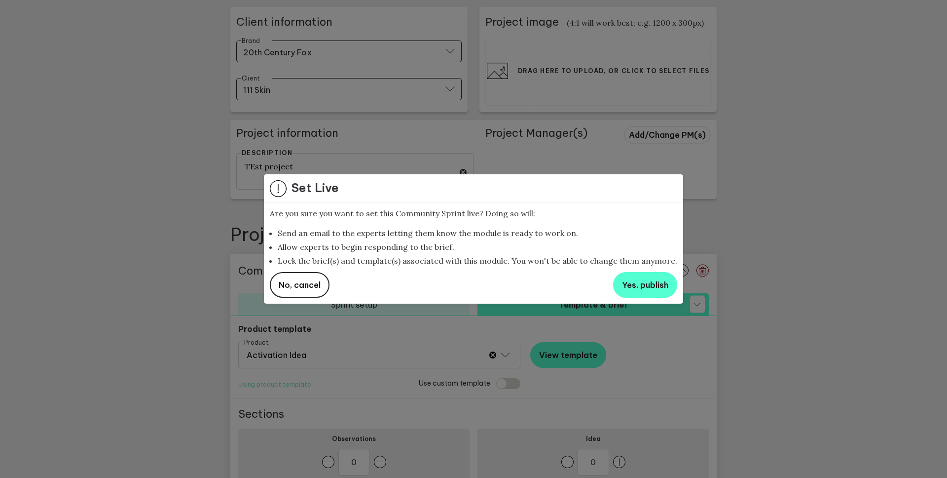
drag, startPoint x: 321, startPoint y: 263, endPoint x: 399, endPoint y: 263, distance: 78.4
click at [399, 263] on li "Lock the brief(s) and template(s) associated with this module. You won't be abl…" at bounding box center [478, 261] width 400 height 10
click at [624, 287] on span "Yes, publish" at bounding box center [645, 285] width 46 height 10
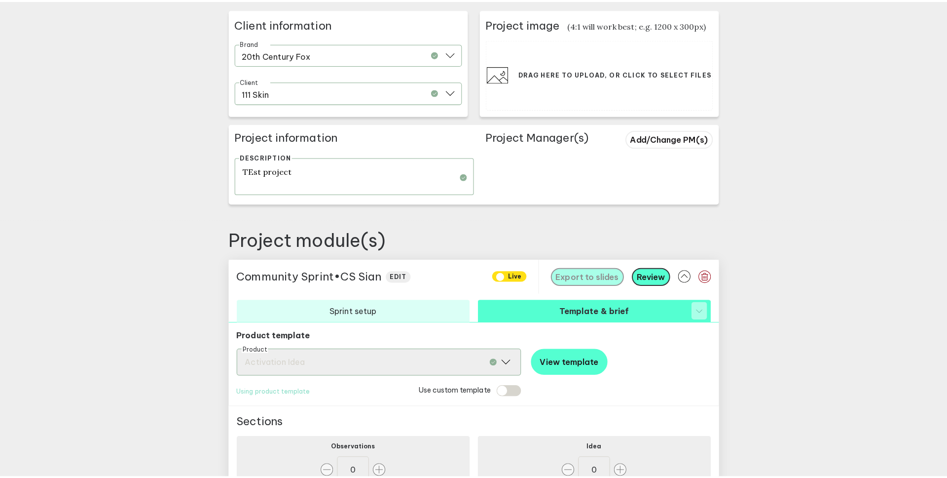
scroll to position [0, 0]
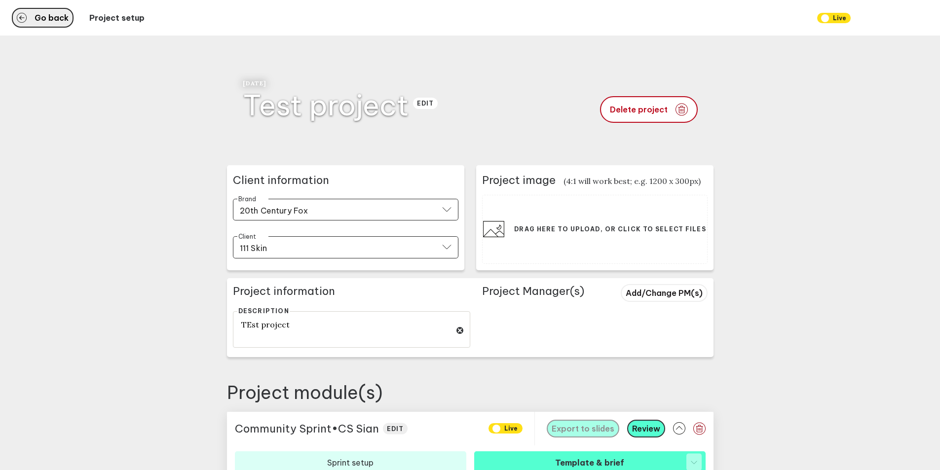
click at [49, 20] on span "Go back" at bounding box center [52, 18] width 34 height 8
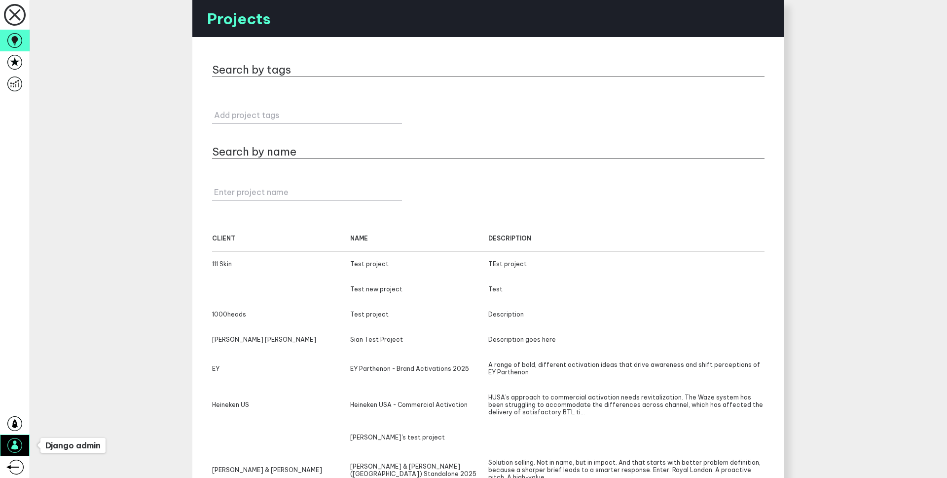
click at [20, 444] on icon at bounding box center [14, 445] width 15 height 15
